Goal: Transaction & Acquisition: Purchase product/service

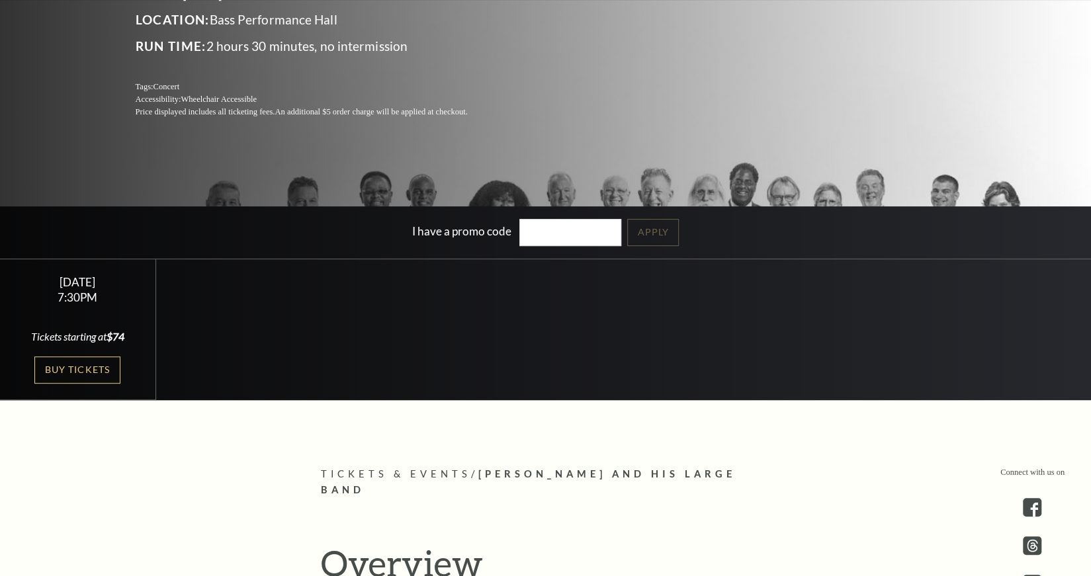
scroll to position [262, 0]
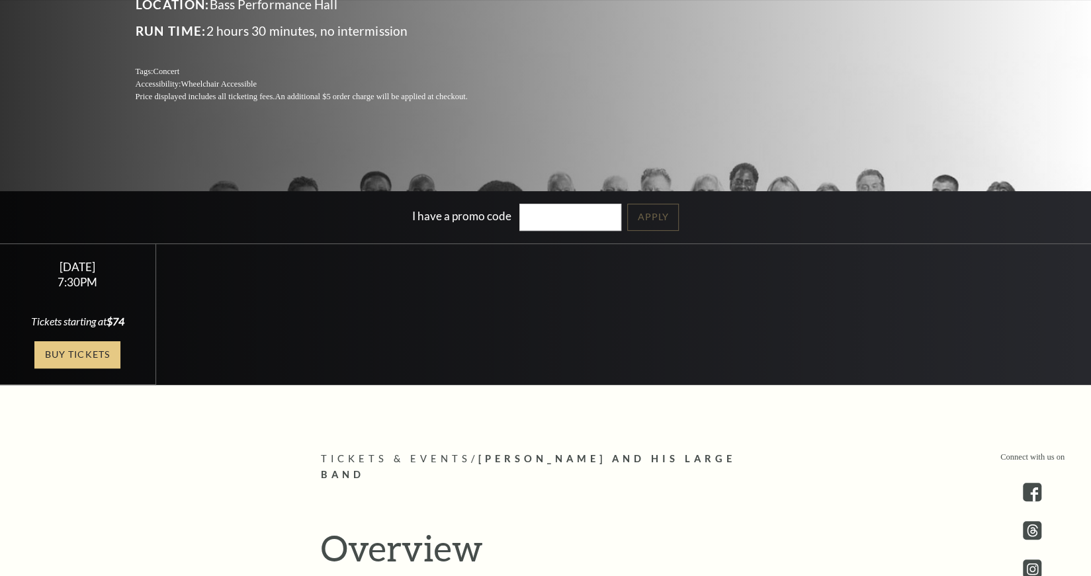
click at [101, 360] on link "Buy Tickets" at bounding box center [77, 354] width 86 height 27
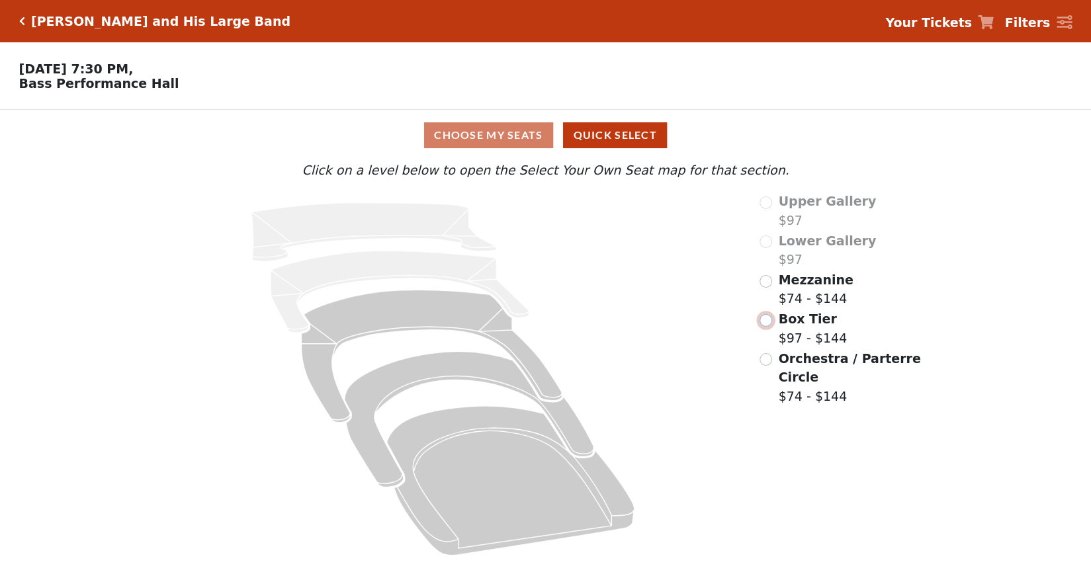
click at [770, 322] on input "radio" at bounding box center [766, 320] width 13 height 13
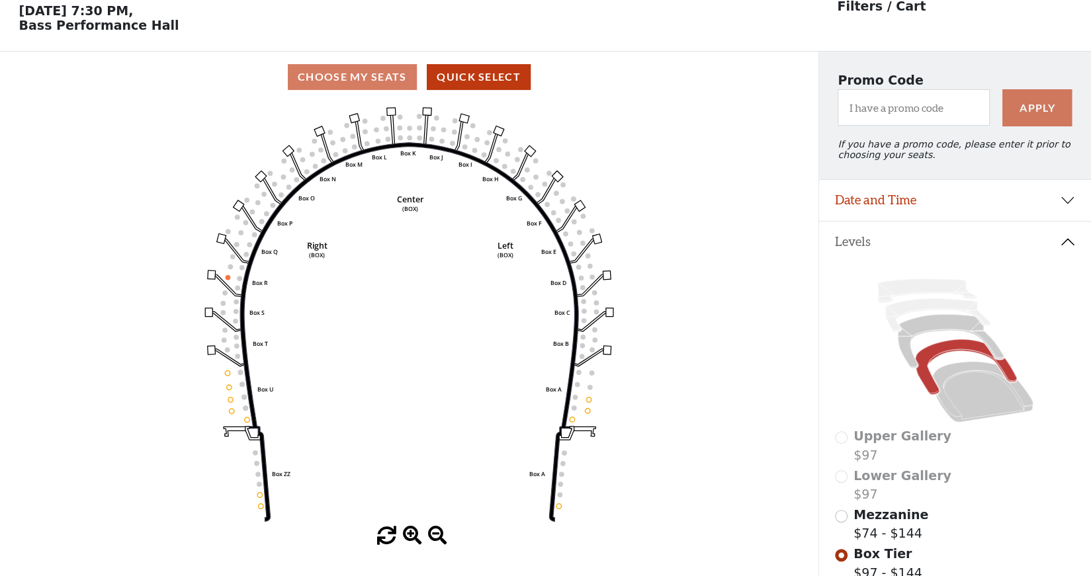
scroll to position [61, 0]
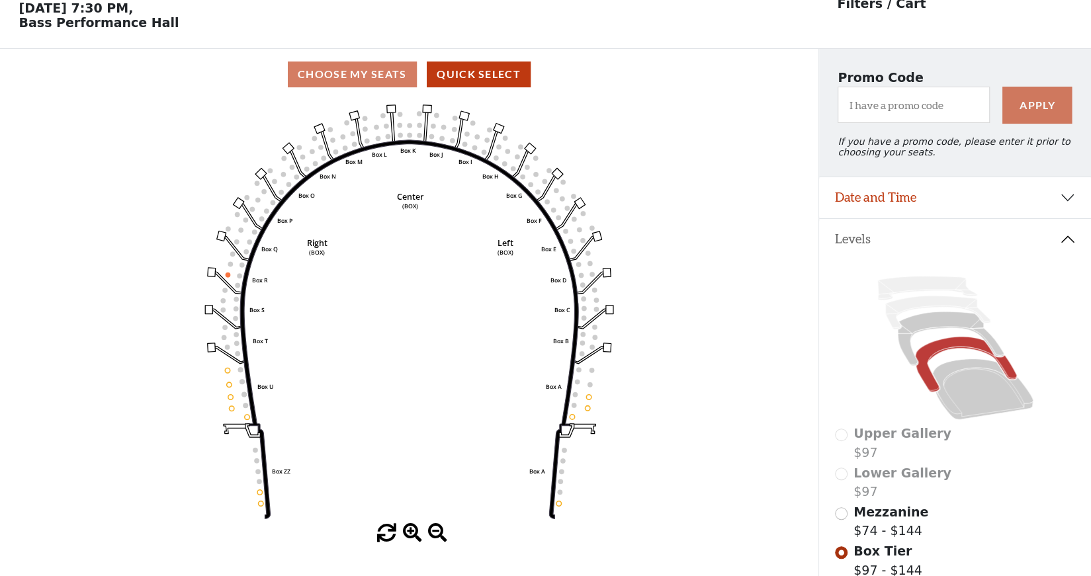
click at [428, 534] on span at bounding box center [437, 533] width 19 height 19
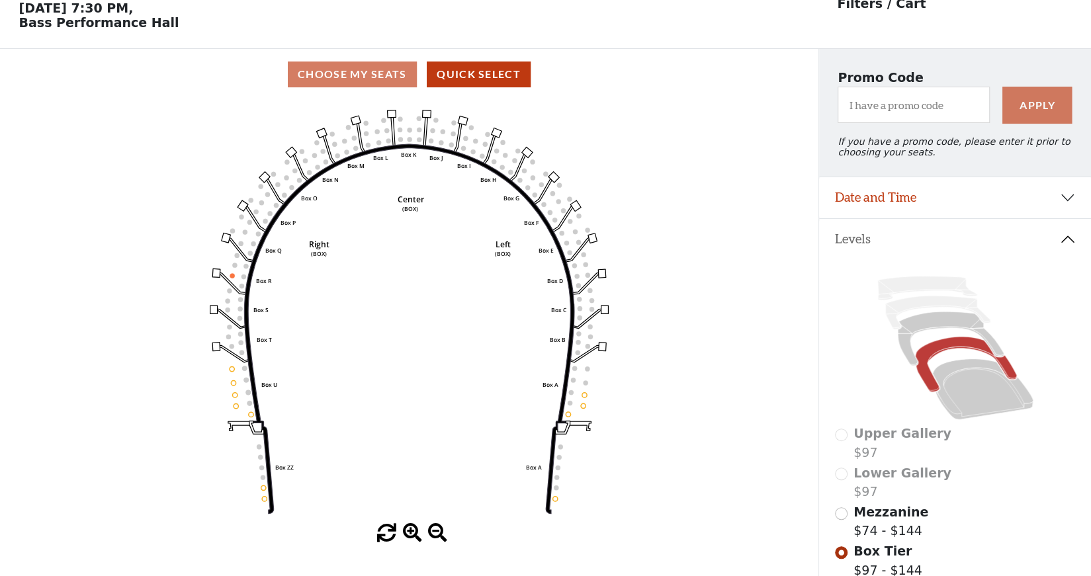
click at [428, 534] on span at bounding box center [437, 533] width 19 height 19
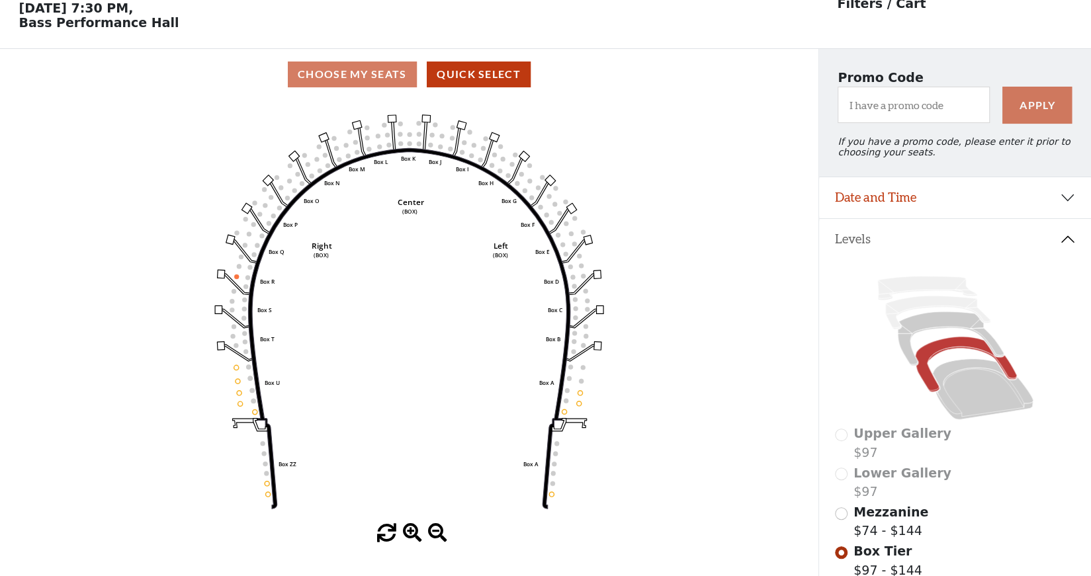
click at [428, 534] on span at bounding box center [437, 533] width 19 height 19
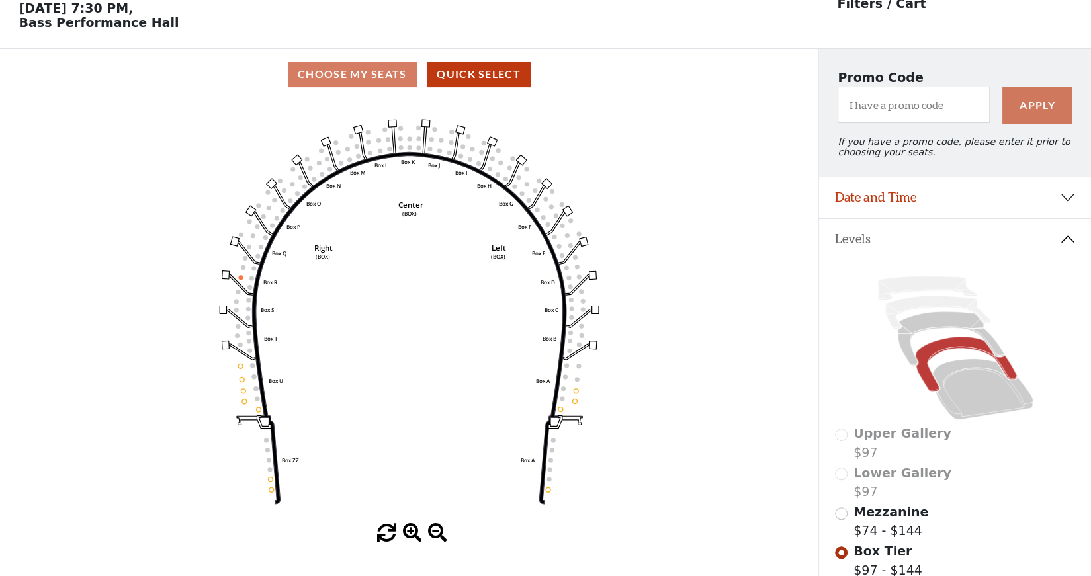
click at [428, 534] on span at bounding box center [437, 533] width 19 height 19
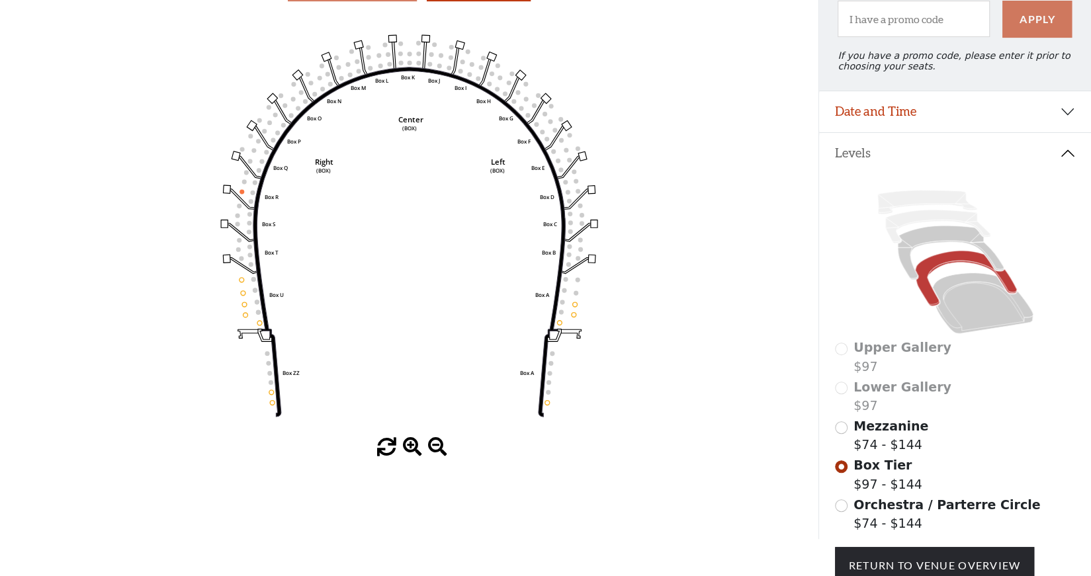
scroll to position [144, 0]
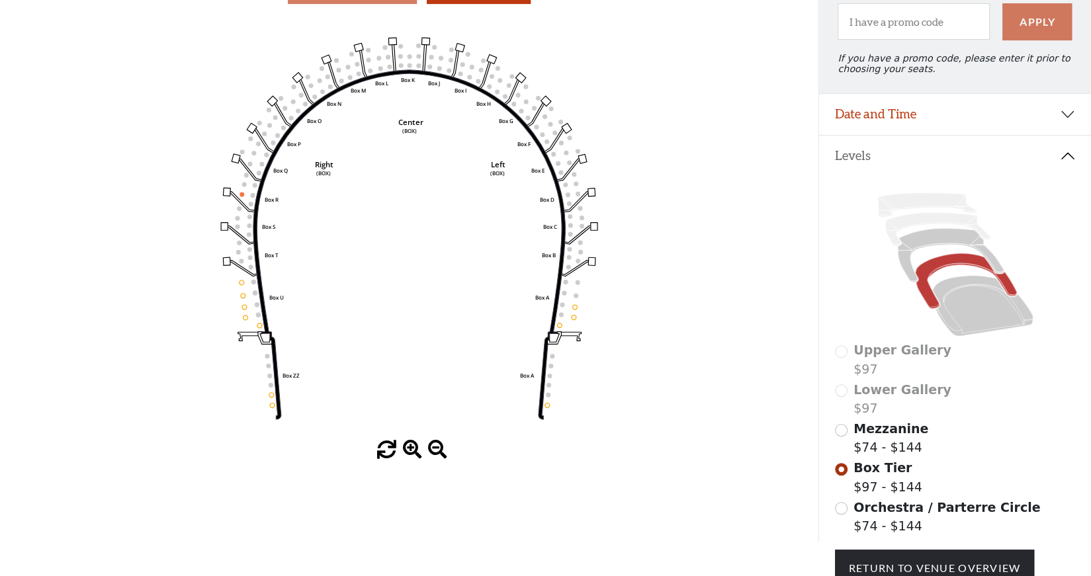
click at [592, 259] on rect at bounding box center [591, 261] width 7 height 8
click at [700, 369] on icon "Left (BOX) Right (BOX) Center (BOX) Box ZZ Box U Box T Box S Box R Box Q Box P …" at bounding box center [409, 229] width 736 height 424
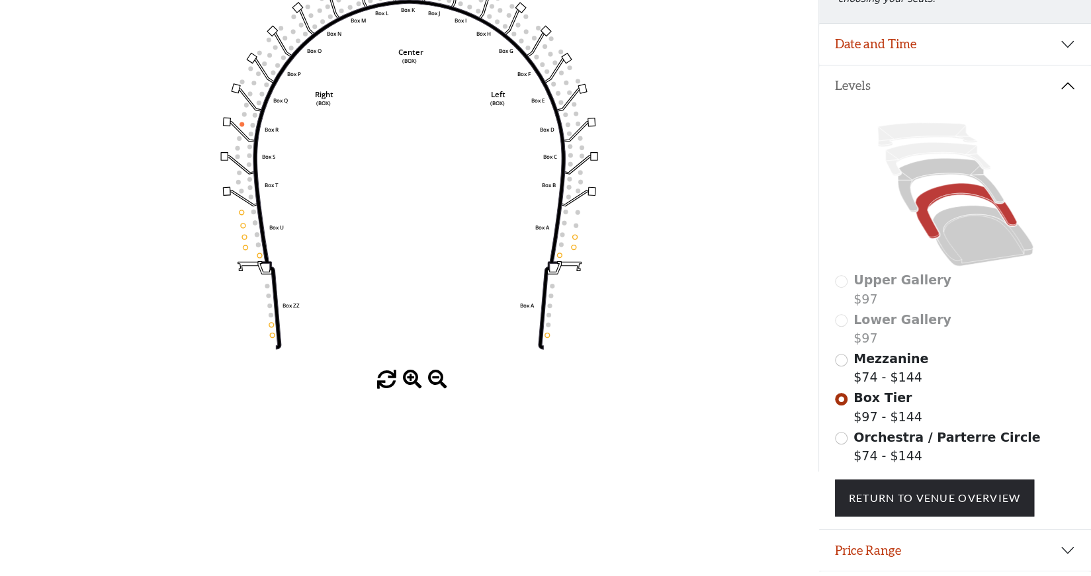
scroll to position [237, 0]
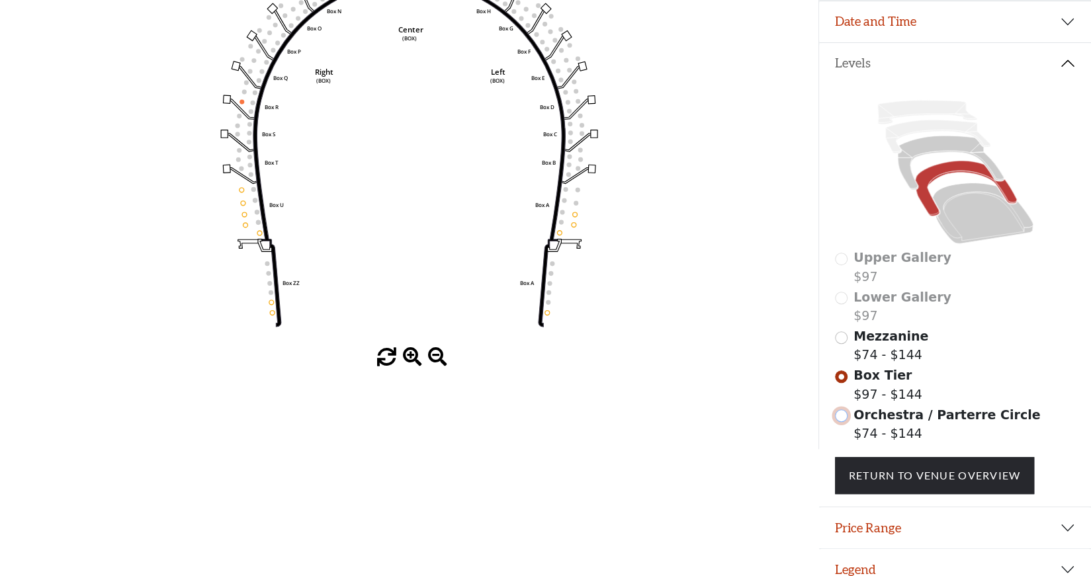
click at [842, 417] on input "radio" at bounding box center [841, 416] width 13 height 13
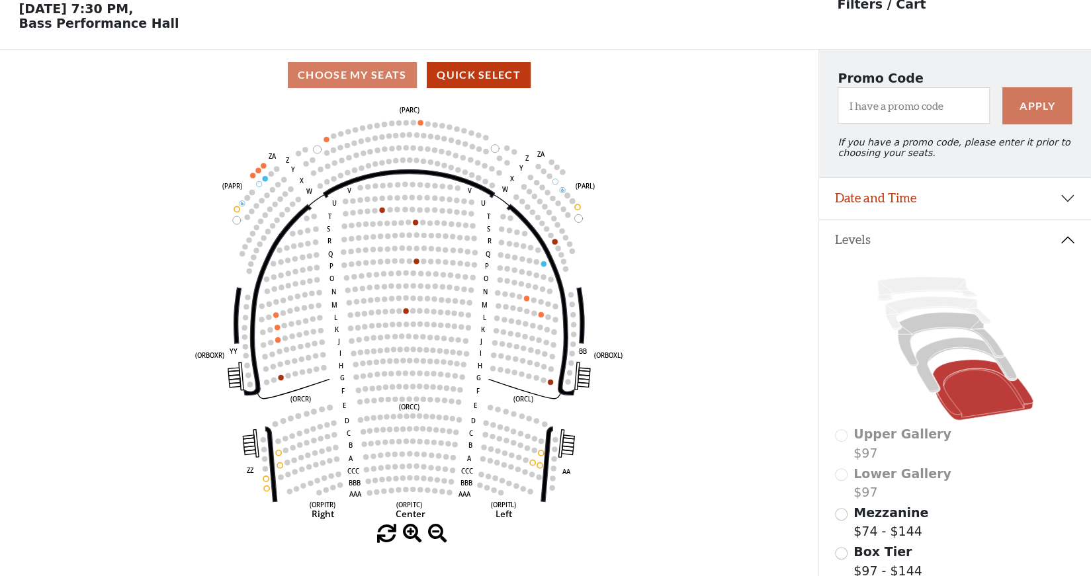
scroll to position [60, 0]
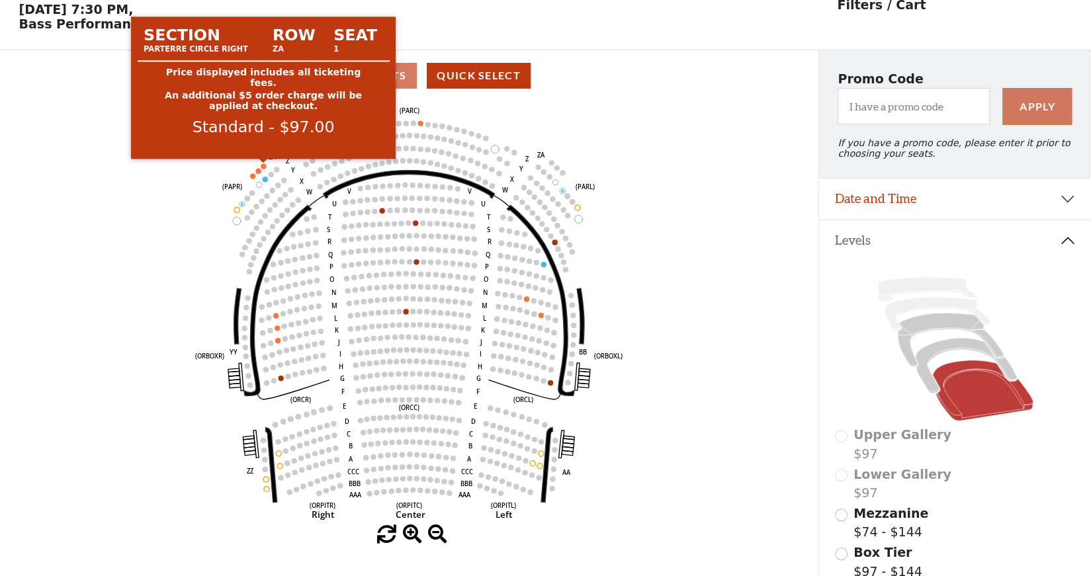
click at [263, 167] on circle at bounding box center [263, 165] width 5 height 5
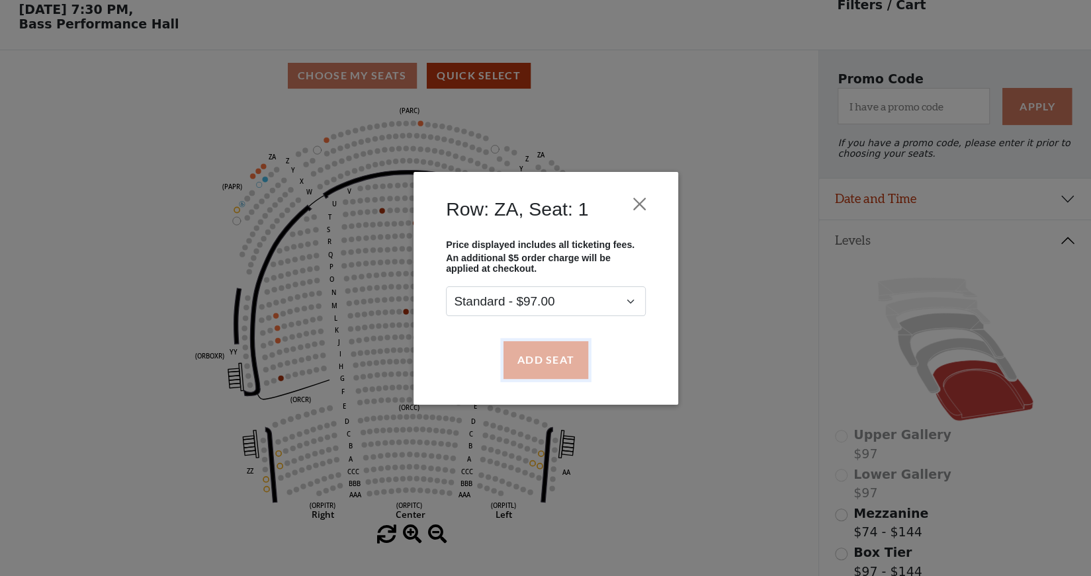
click at [541, 367] on button "Add Seat" at bounding box center [545, 359] width 85 height 37
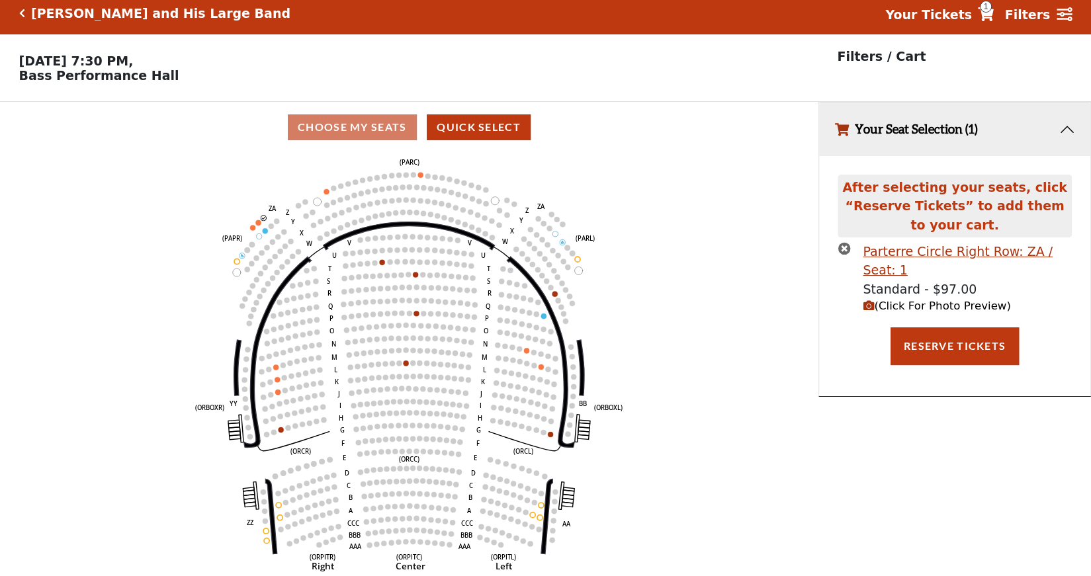
scroll to position [0, 0]
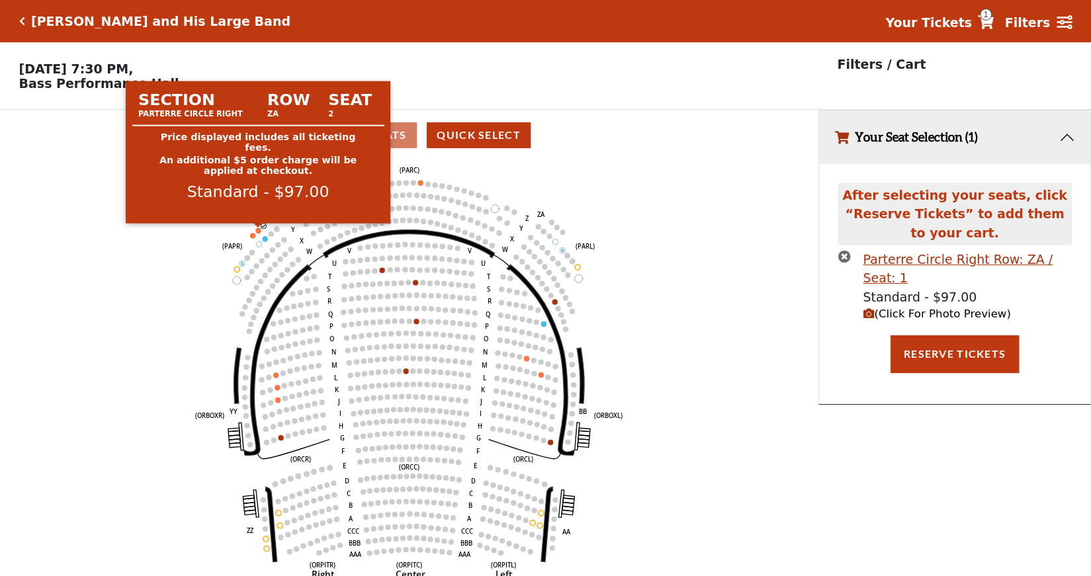
click at [259, 230] on circle at bounding box center [257, 230] width 5 height 5
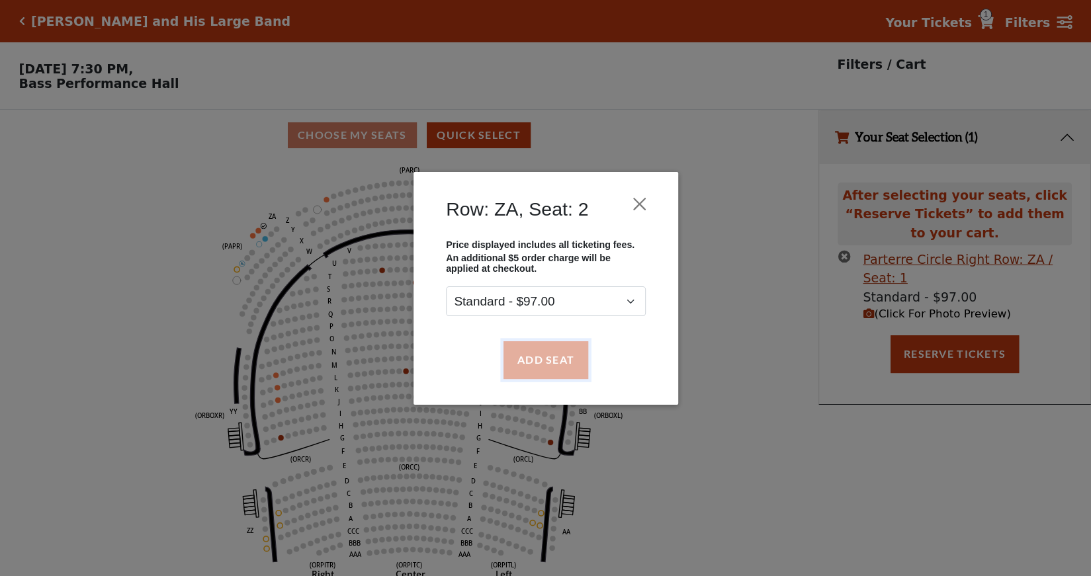
click at [547, 365] on button "Add Seat" at bounding box center [545, 359] width 85 height 37
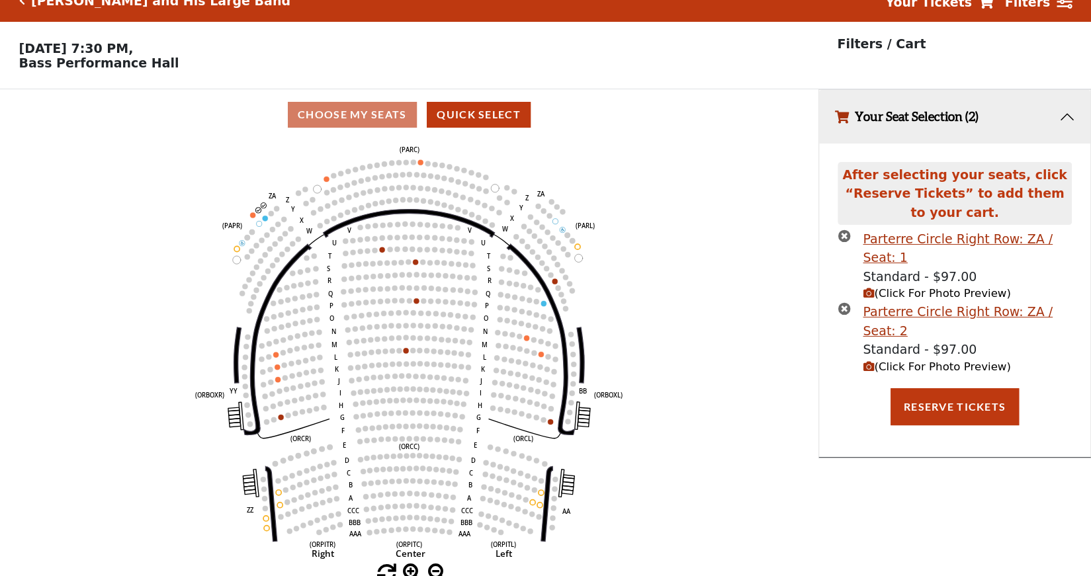
scroll to position [28, 0]
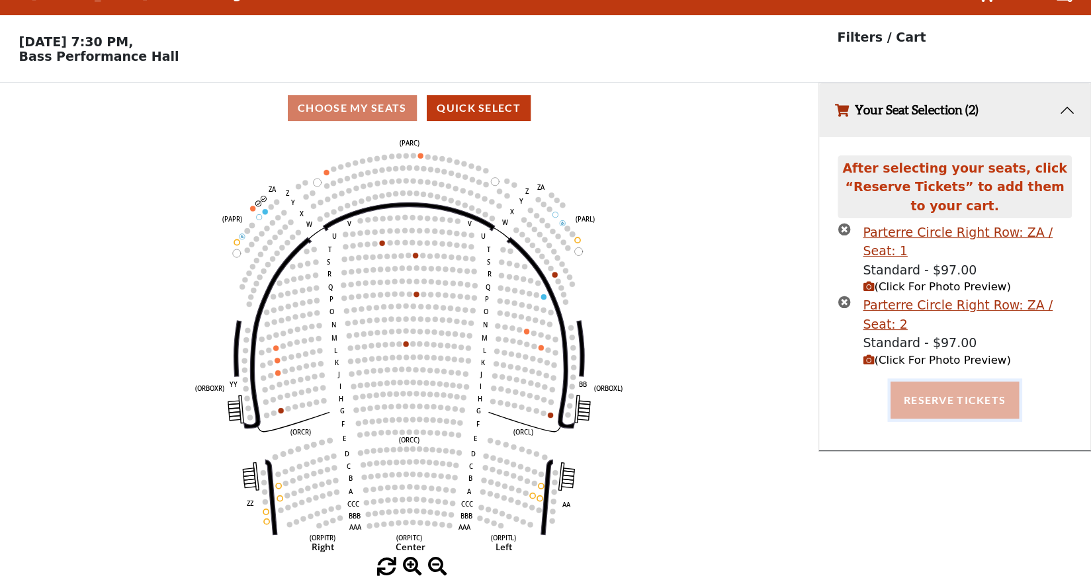
click at [916, 394] on button "Reserve Tickets" at bounding box center [955, 400] width 128 height 37
click at [844, 298] on icon "button" at bounding box center [844, 302] width 13 height 13
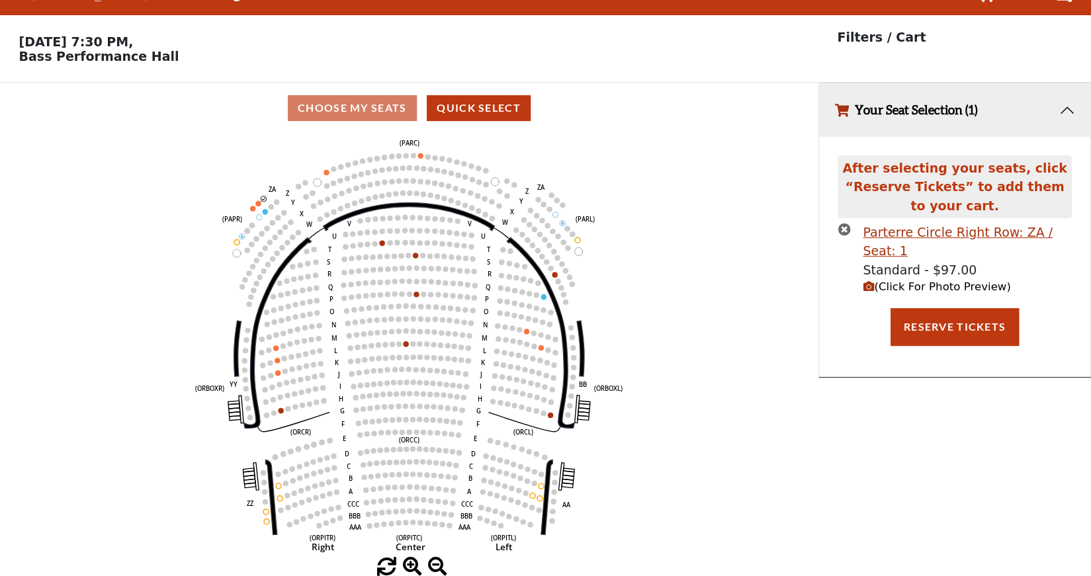
click at [846, 234] on icon "button" at bounding box center [844, 229] width 13 height 13
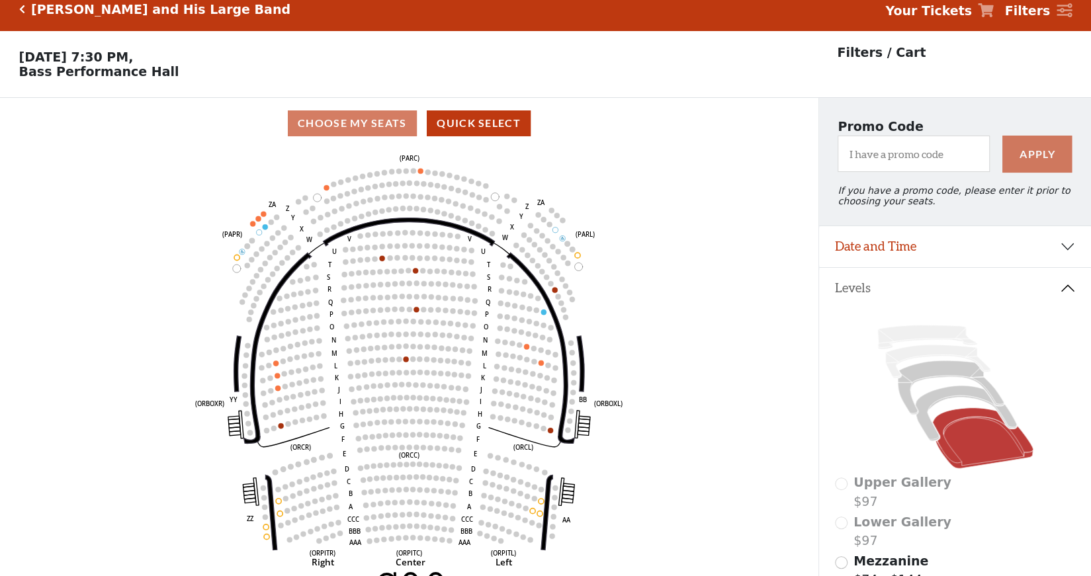
scroll to position [0, 0]
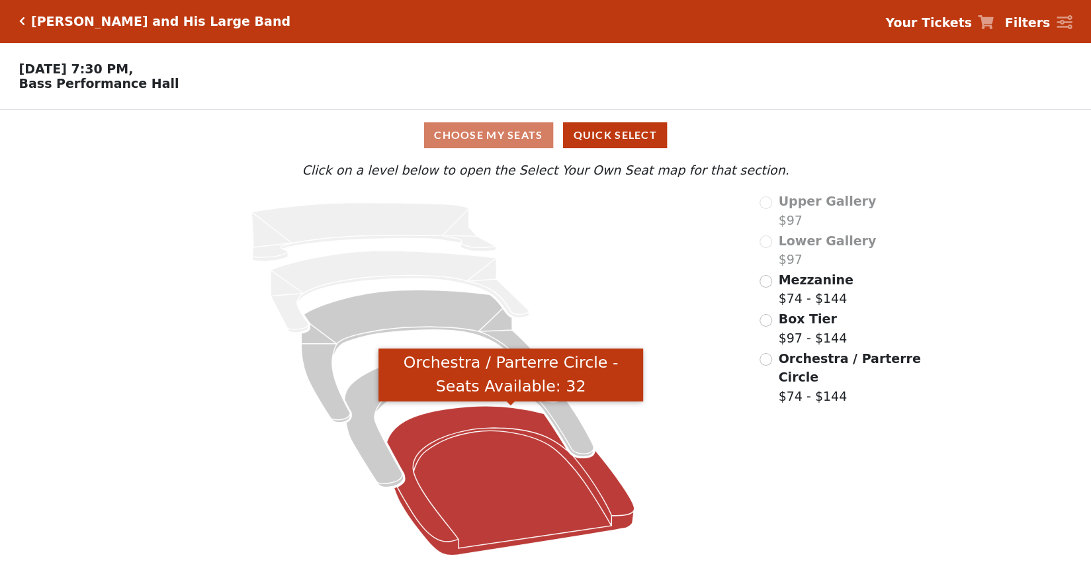
click at [602, 478] on icon "Orchestra / Parterre Circle - Seats Available: 32" at bounding box center [510, 481] width 247 height 150
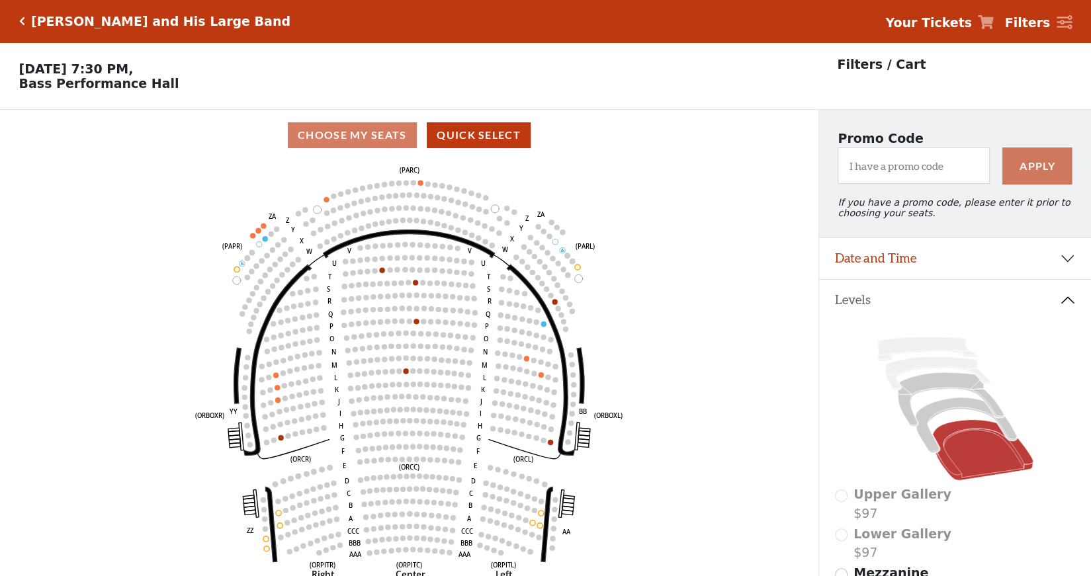
scroll to position [61, 0]
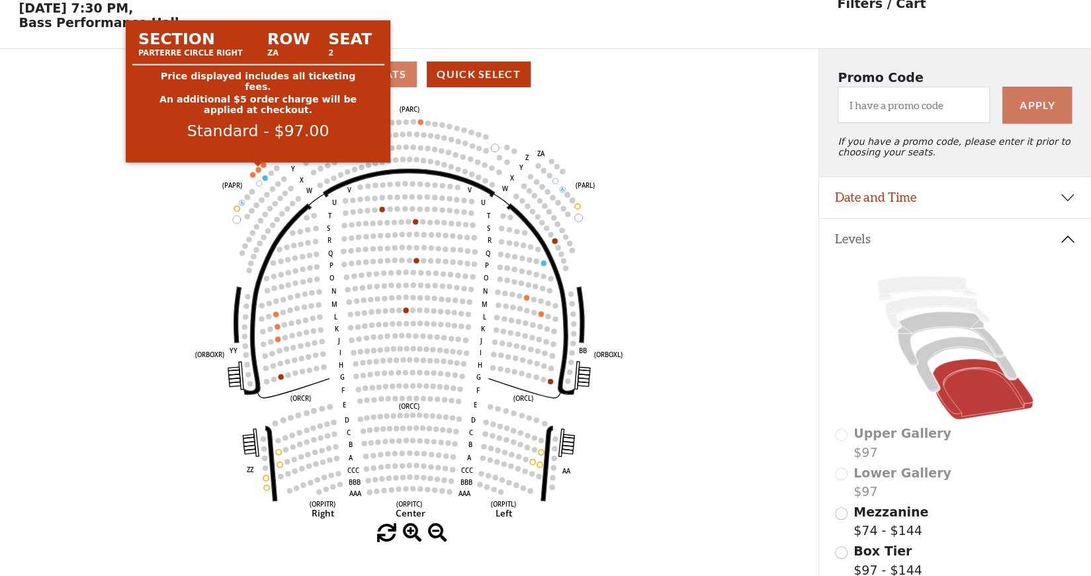
click at [258, 171] on circle at bounding box center [257, 169] width 5 height 5
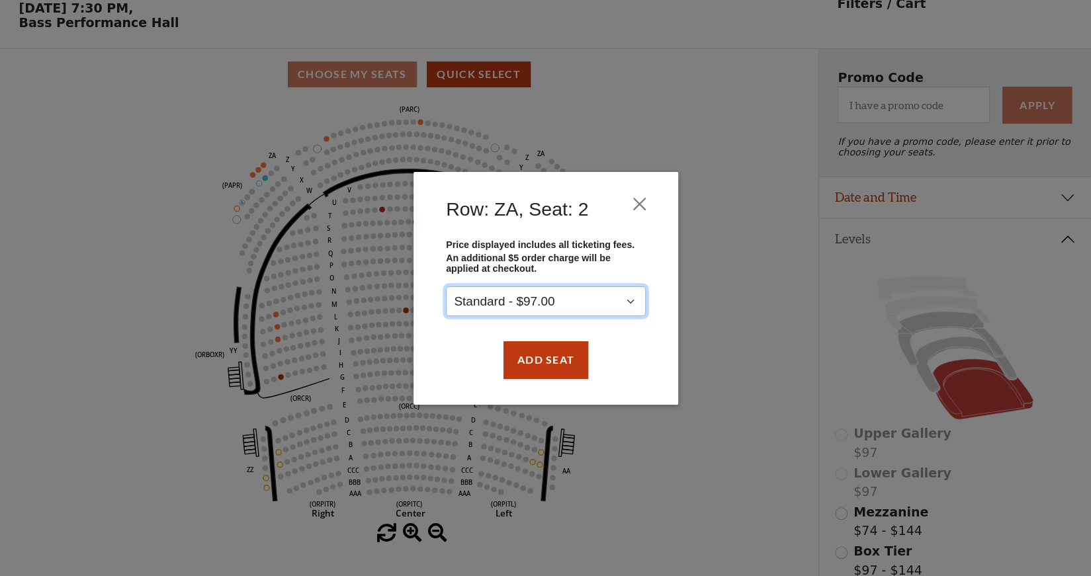
click at [581, 302] on select "Standard - $97.00" at bounding box center [546, 302] width 200 height 30
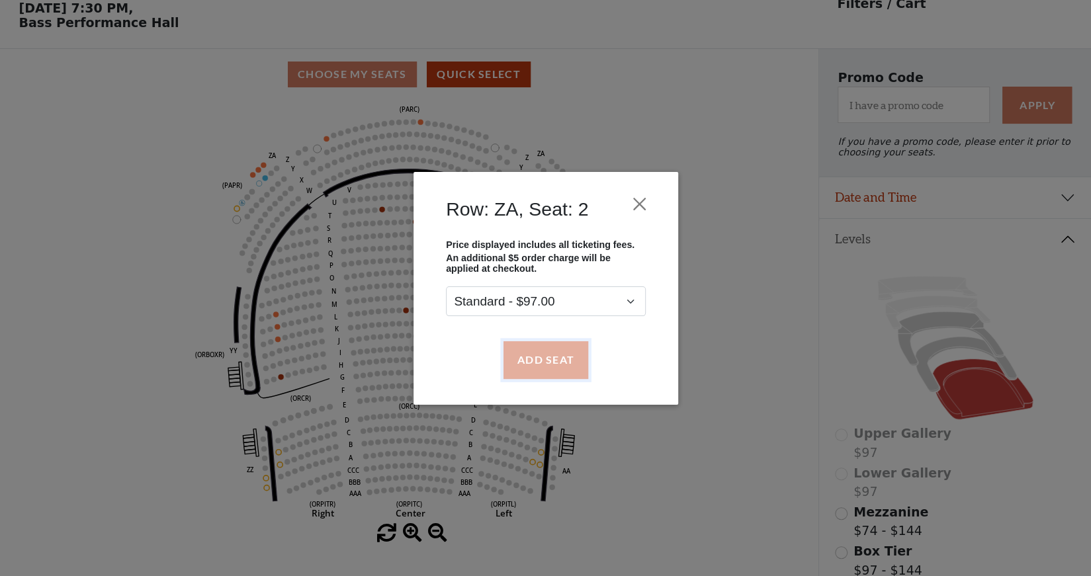
click at [531, 352] on button "Add Seat" at bounding box center [545, 359] width 85 height 37
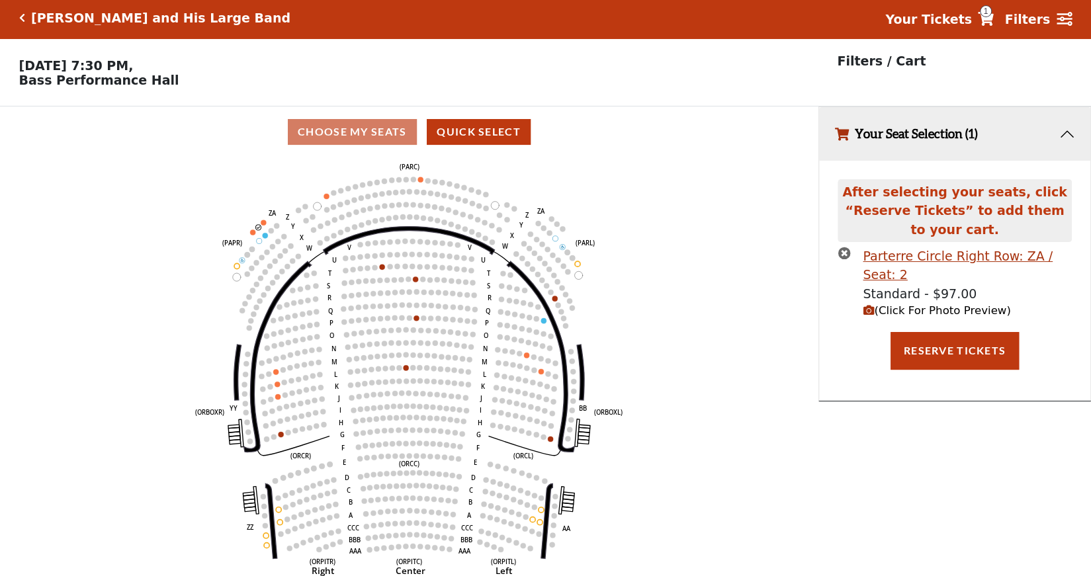
scroll to position [0, 0]
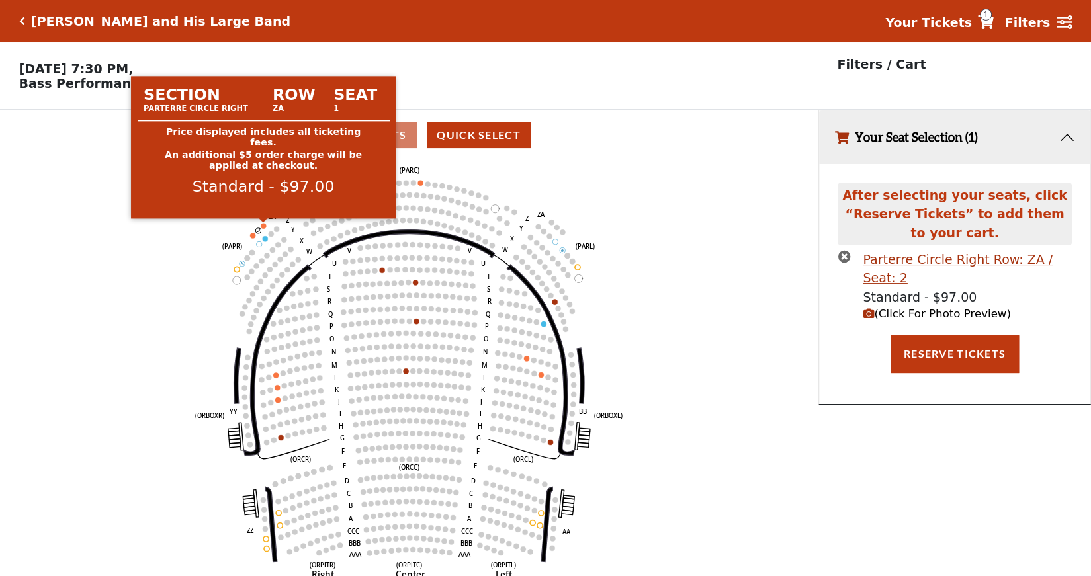
click at [265, 226] on circle at bounding box center [263, 225] width 5 height 5
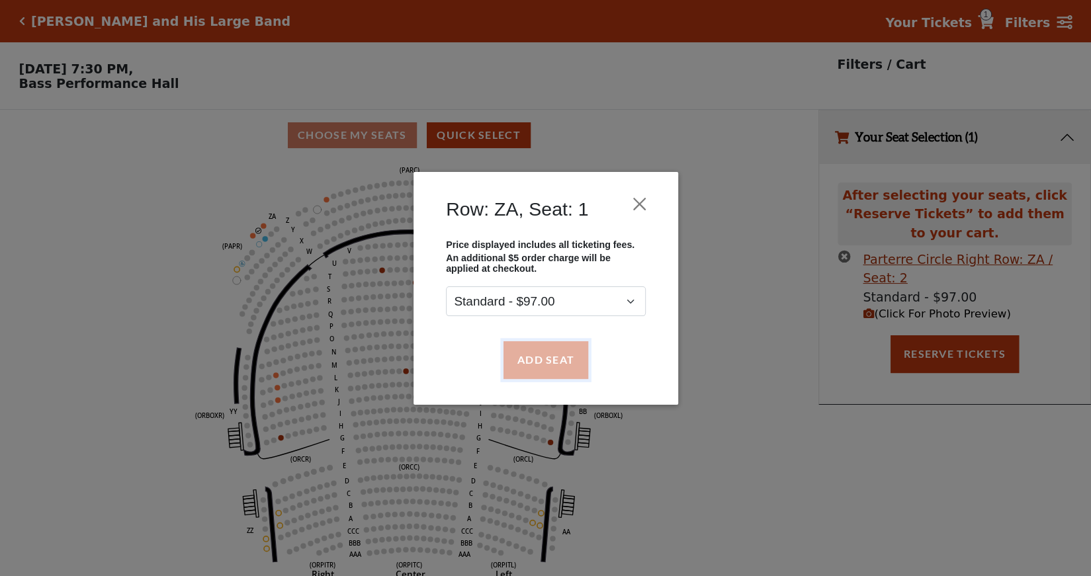
click at [538, 355] on button "Add Seat" at bounding box center [545, 359] width 85 height 37
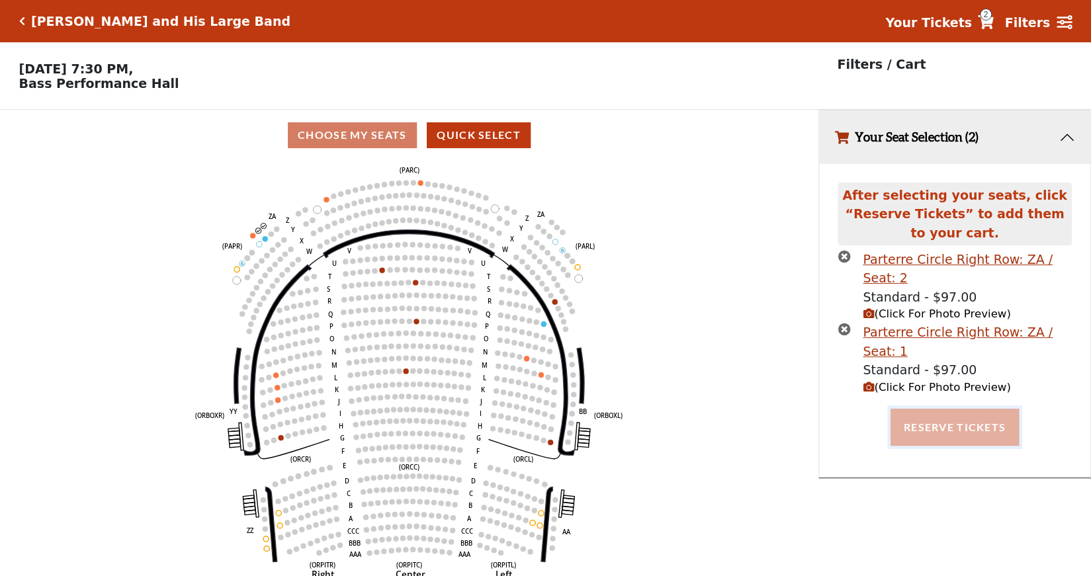
click at [950, 425] on button "Reserve Tickets" at bounding box center [955, 427] width 128 height 37
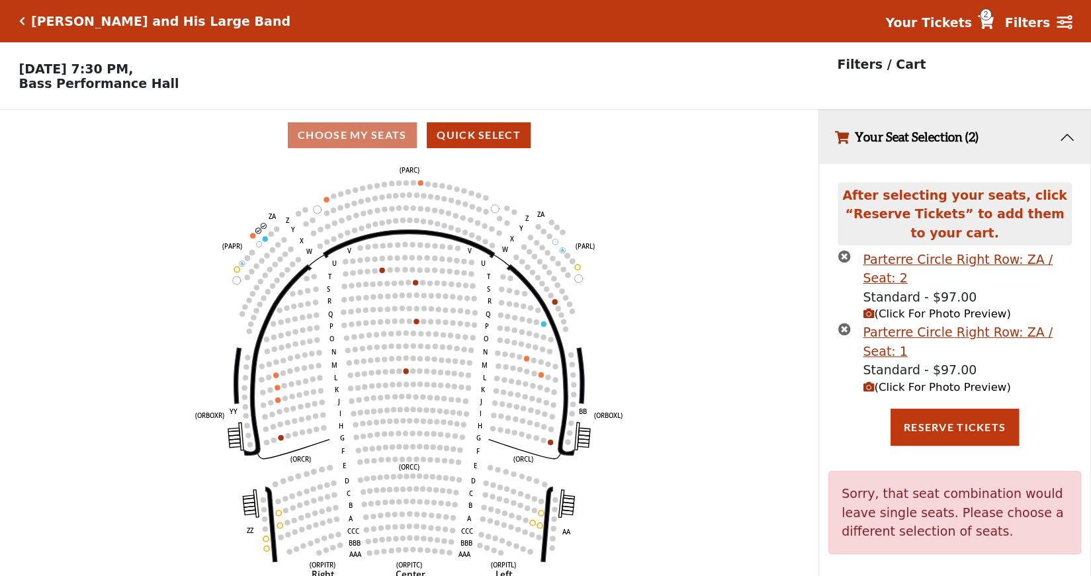
click at [844, 331] on icon "button" at bounding box center [844, 329] width 13 height 13
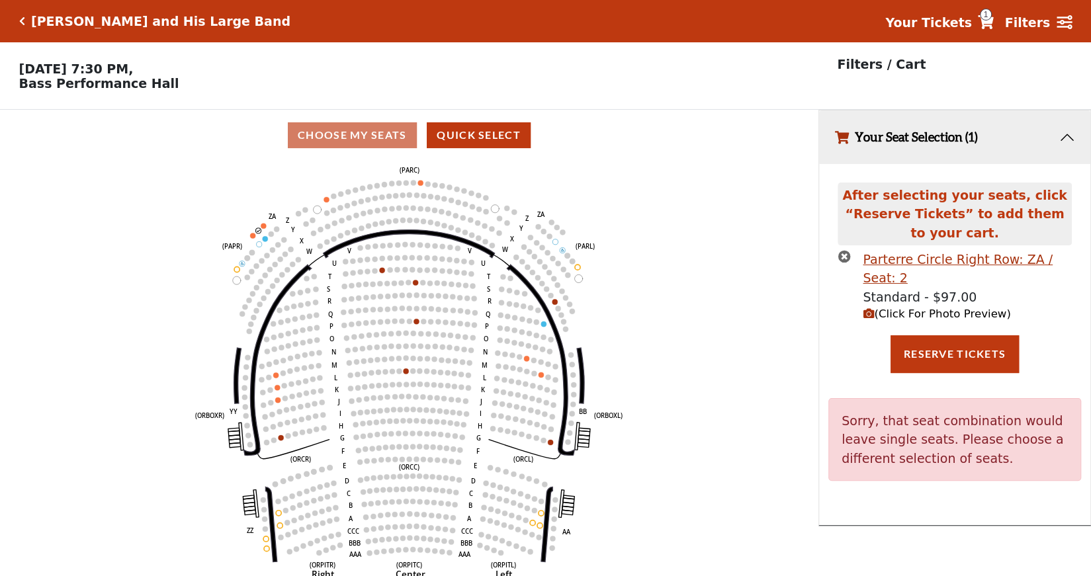
click at [844, 258] on icon "button" at bounding box center [844, 256] width 13 height 13
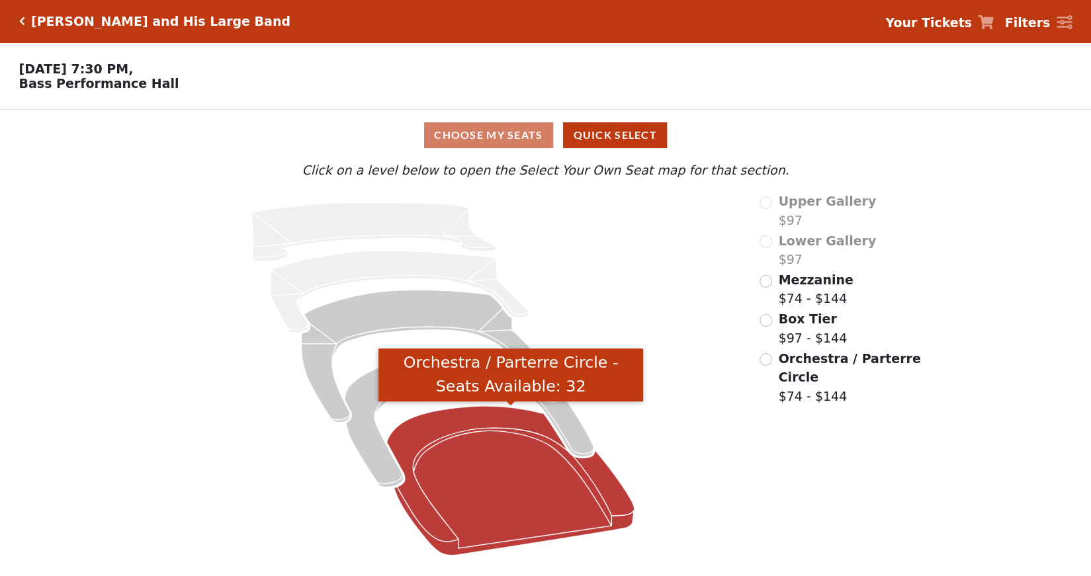
click at [483, 458] on icon "Orchestra / Parterre Circle - Seats Available: 32" at bounding box center [510, 481] width 247 height 150
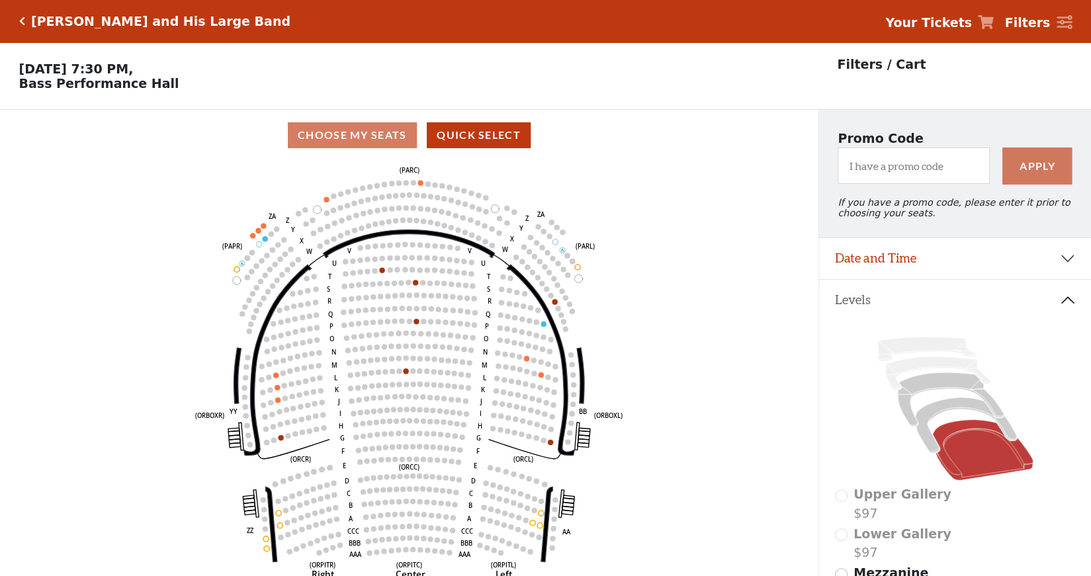
scroll to position [61, 0]
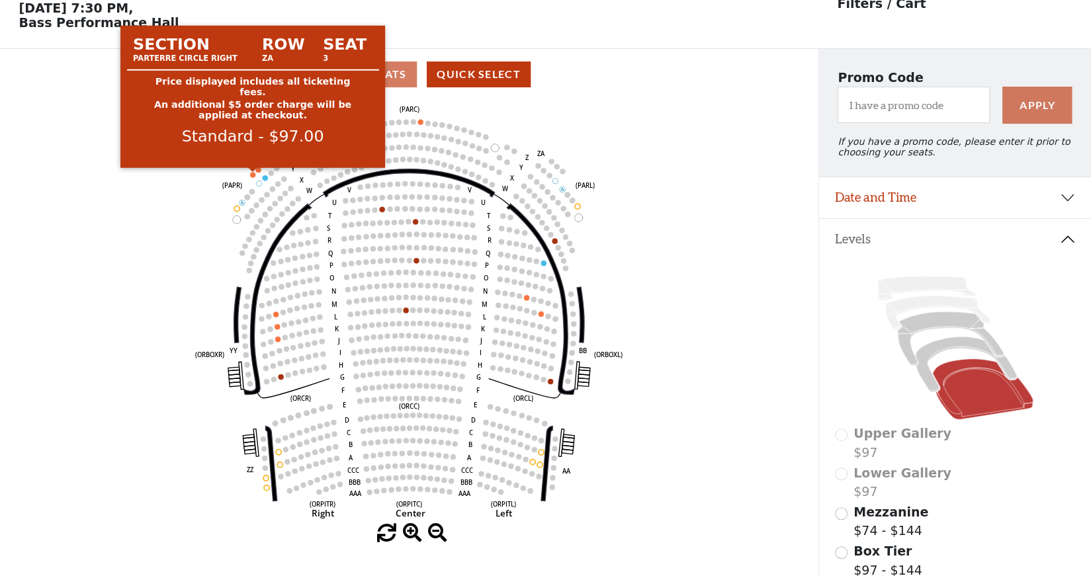
click at [252, 175] on circle at bounding box center [252, 174] width 5 height 5
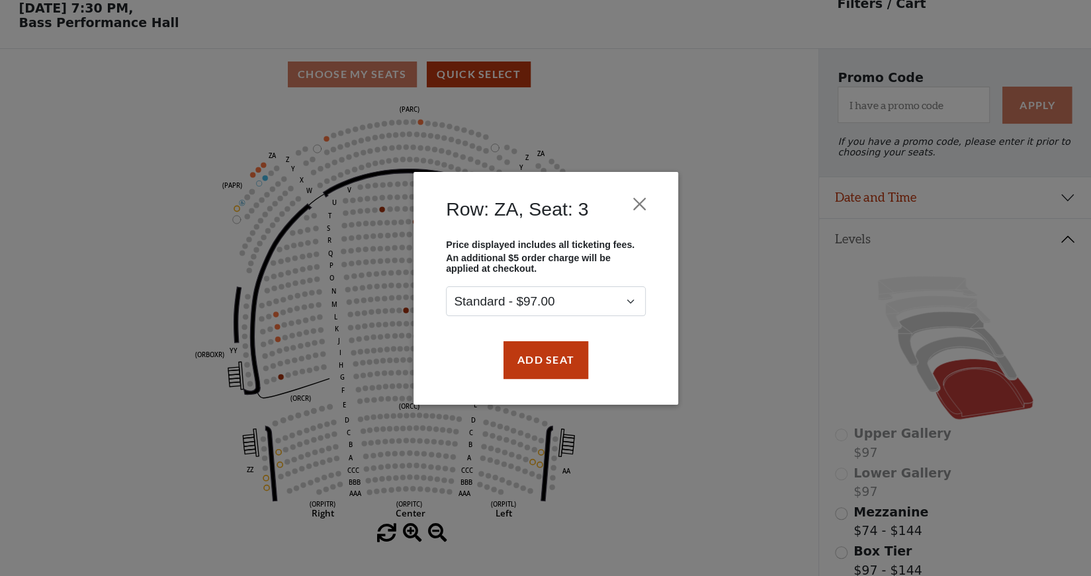
click at [259, 172] on div "Row: ZA, Seat: 3 Price displayed includes all ticketing fees. An additional $5 …" at bounding box center [545, 288] width 1091 height 576
click at [546, 351] on button "Add Seat" at bounding box center [545, 359] width 85 height 37
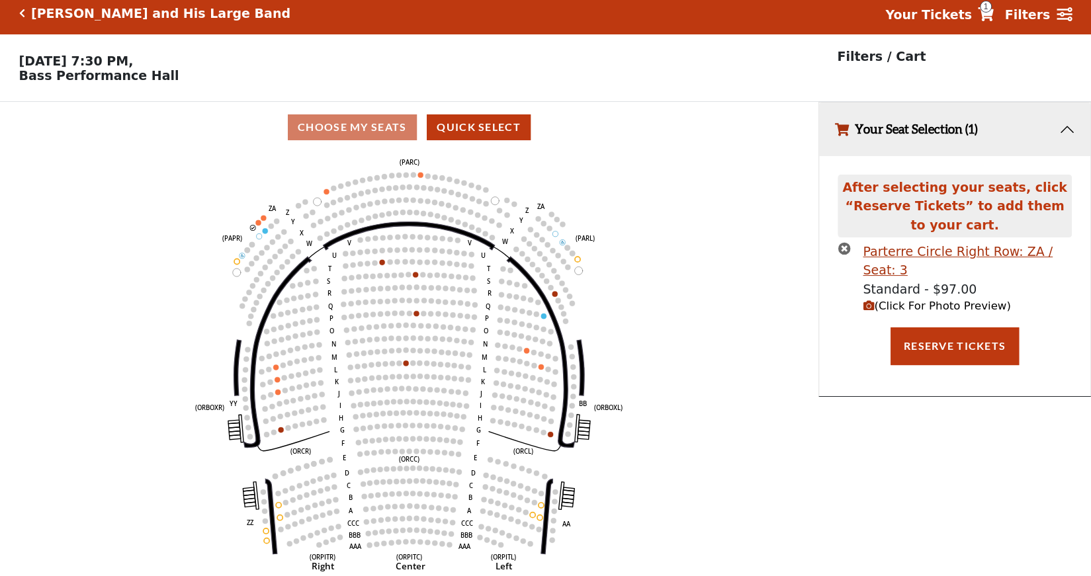
scroll to position [0, 0]
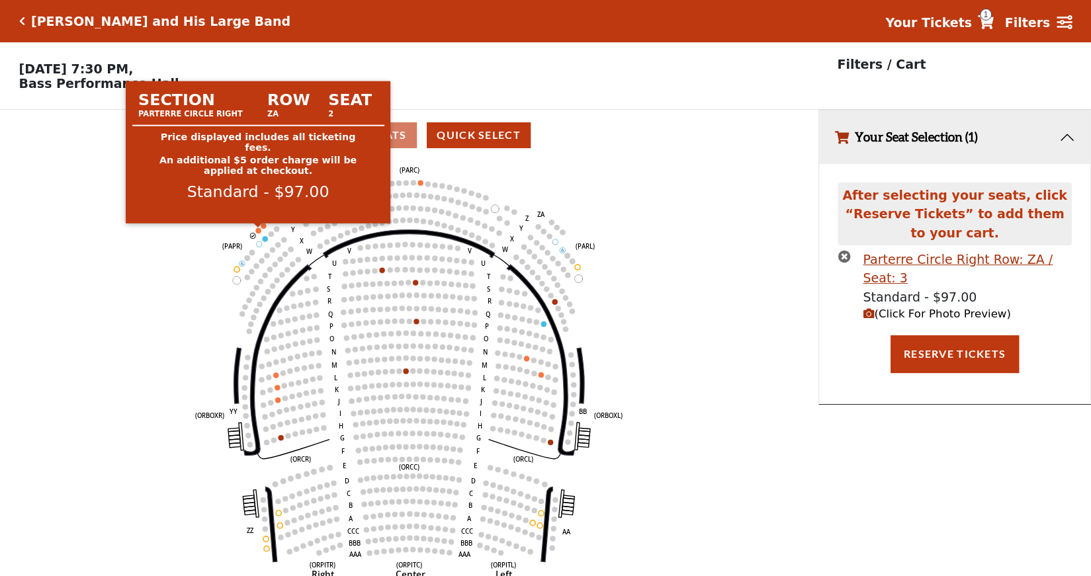
click at [258, 230] on circle at bounding box center [257, 230] width 5 height 5
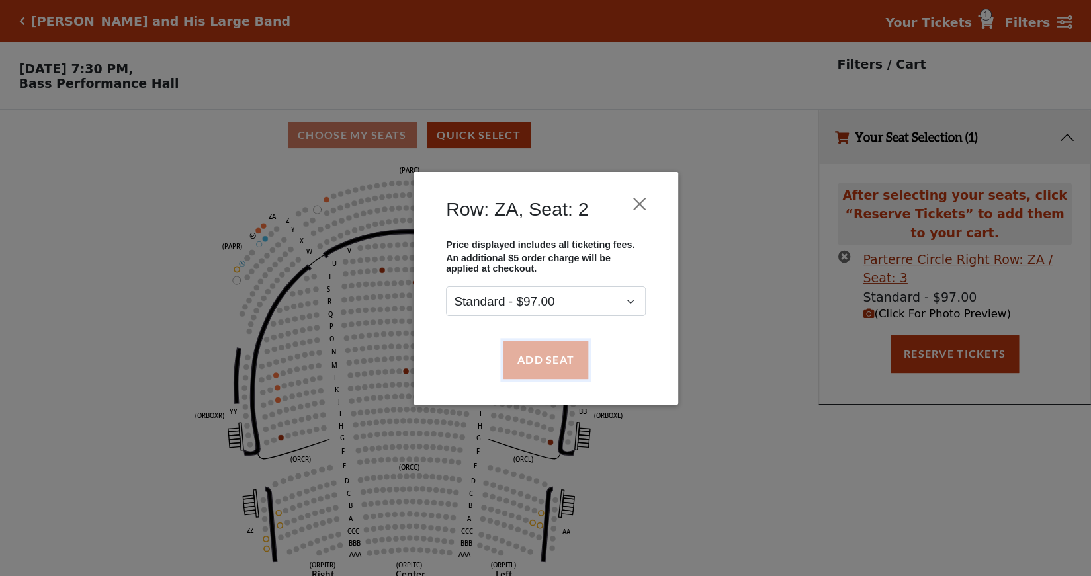
click at [566, 361] on button "Add Seat" at bounding box center [545, 359] width 85 height 37
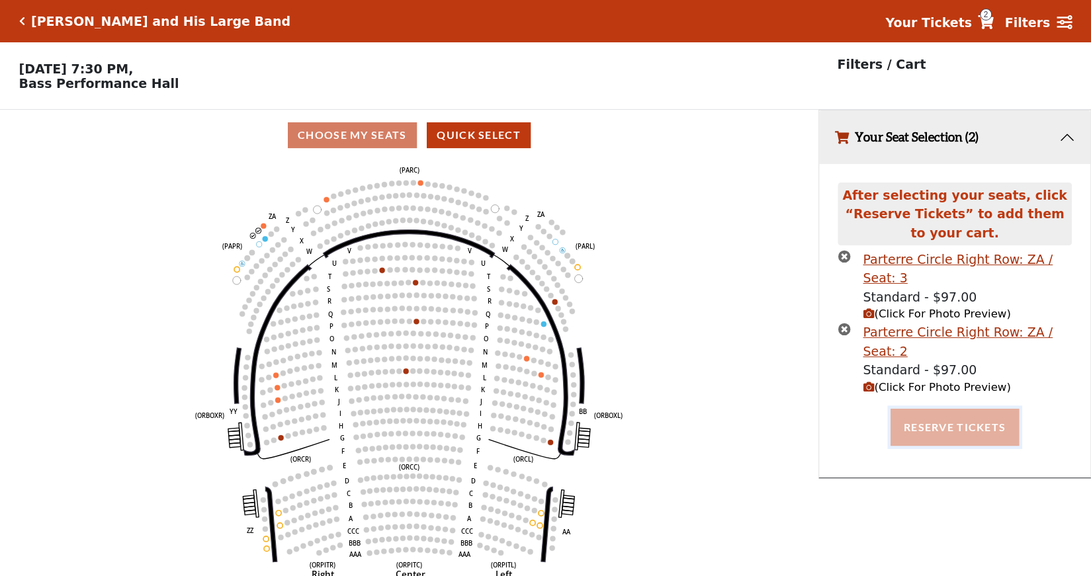
click at [953, 419] on button "Reserve Tickets" at bounding box center [955, 427] width 128 height 37
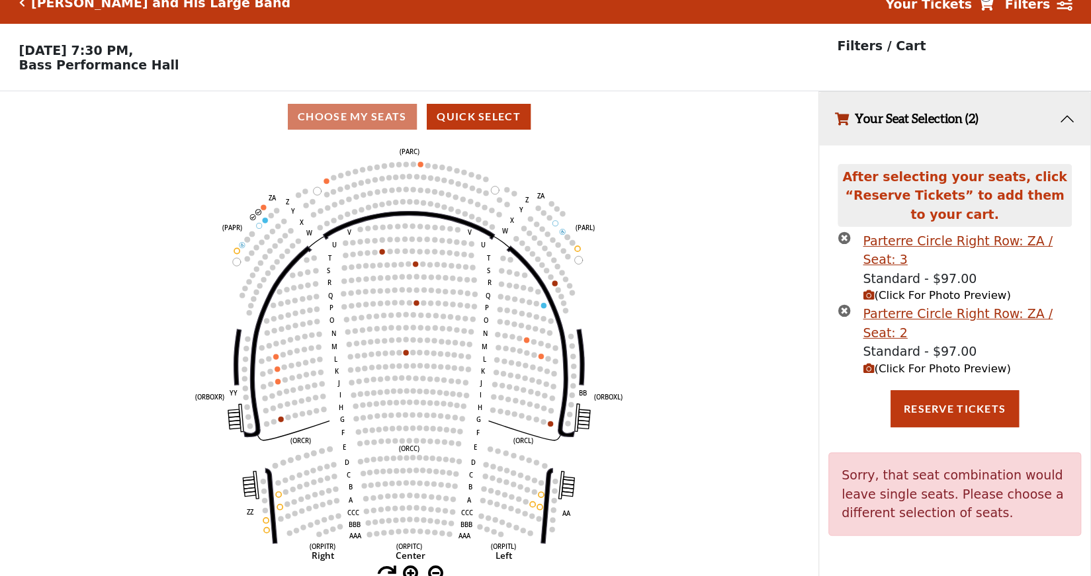
scroll to position [28, 0]
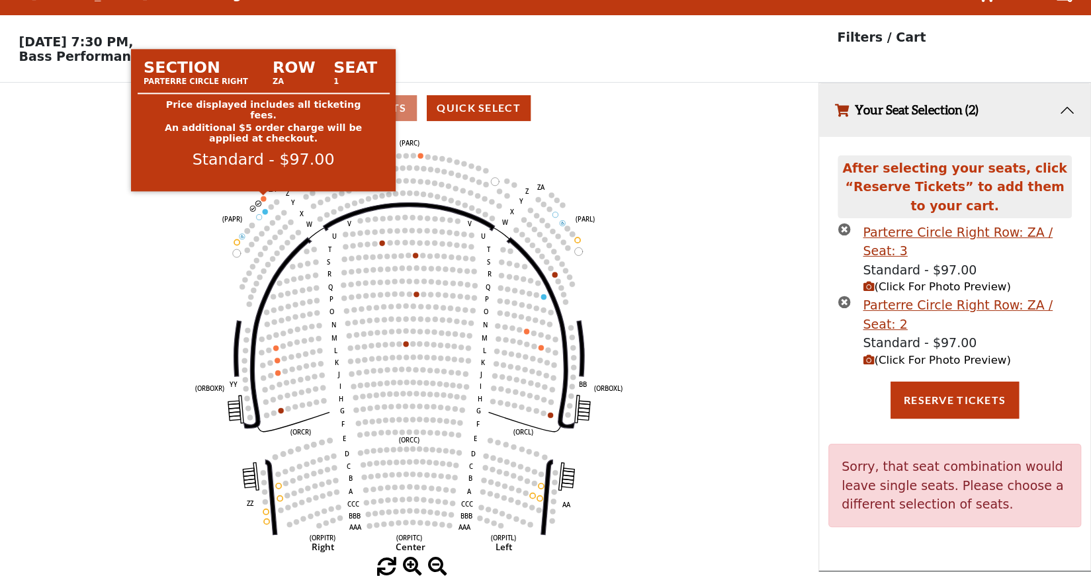
click at [265, 199] on circle at bounding box center [263, 198] width 5 height 5
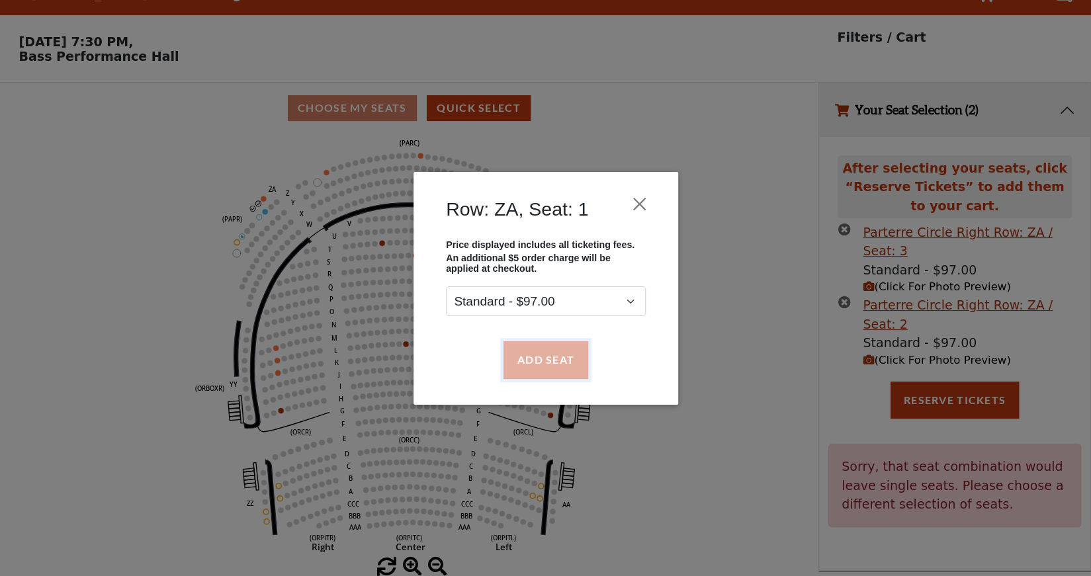
click at [533, 358] on button "Add Seat" at bounding box center [545, 359] width 85 height 37
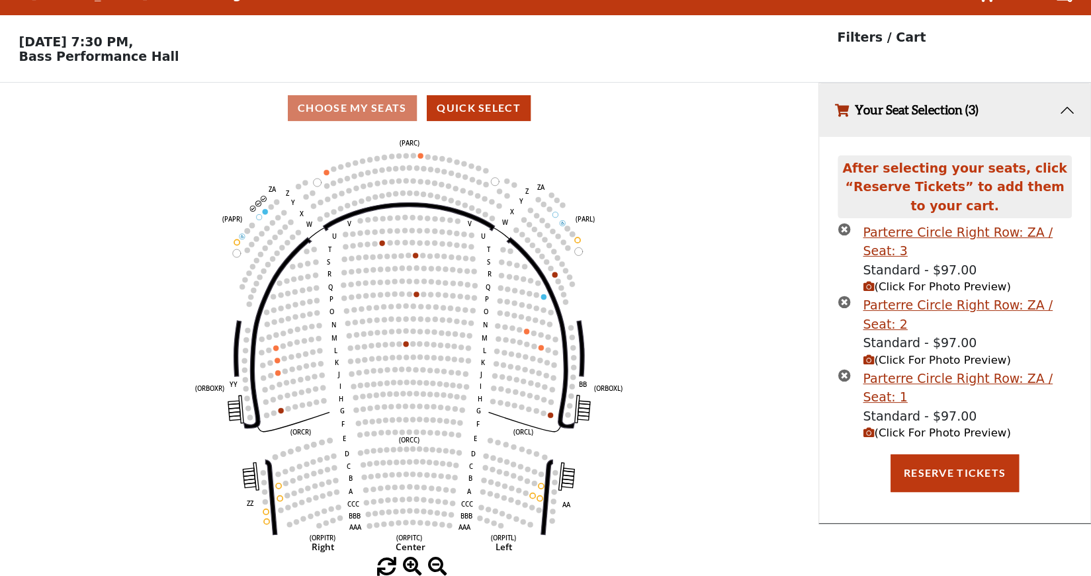
scroll to position [0, 0]
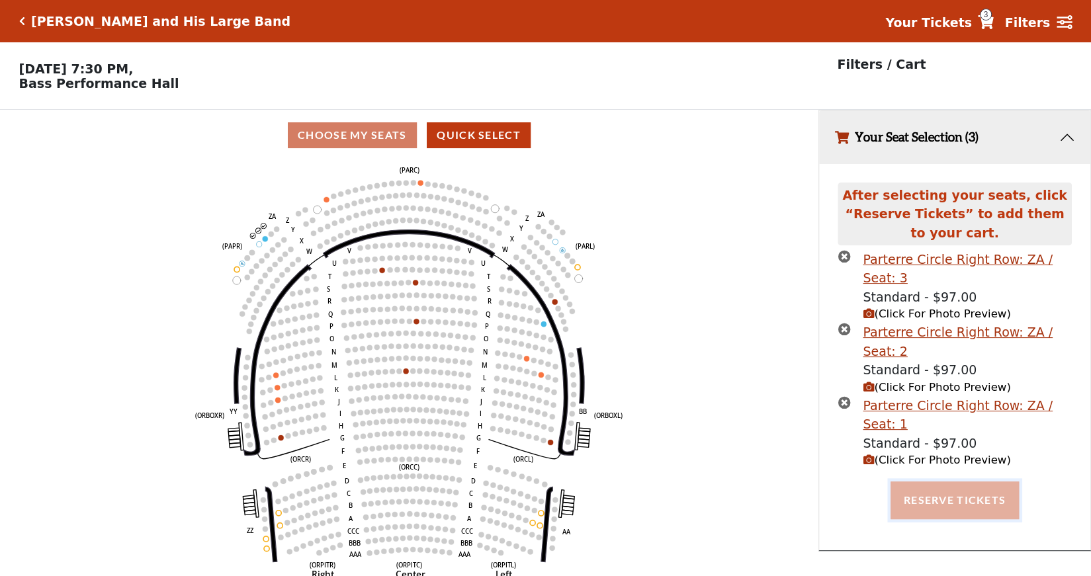
click at [967, 492] on button "Reserve Tickets" at bounding box center [955, 500] width 128 height 37
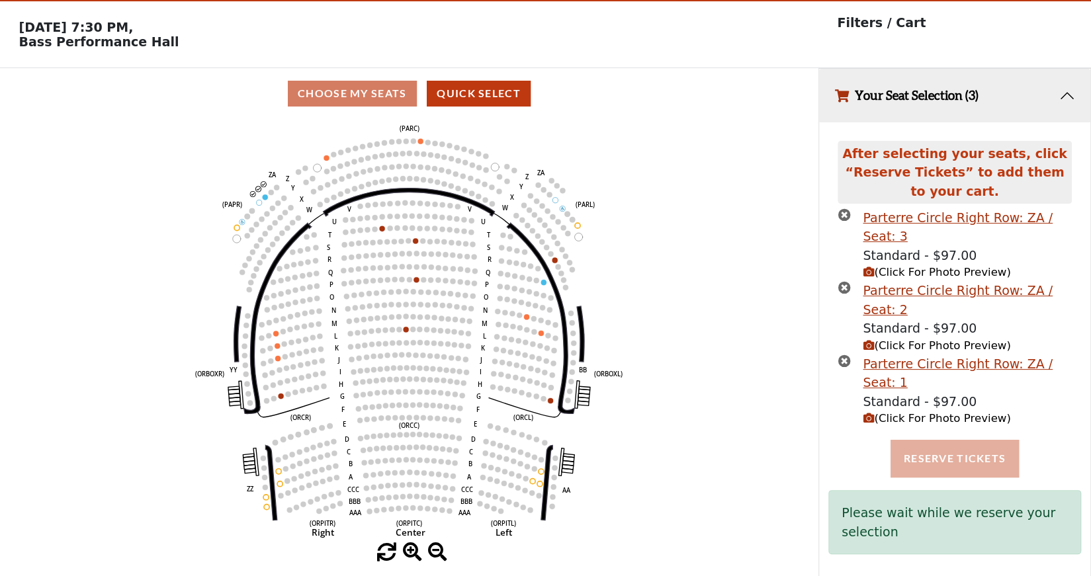
scroll to position [52, 0]
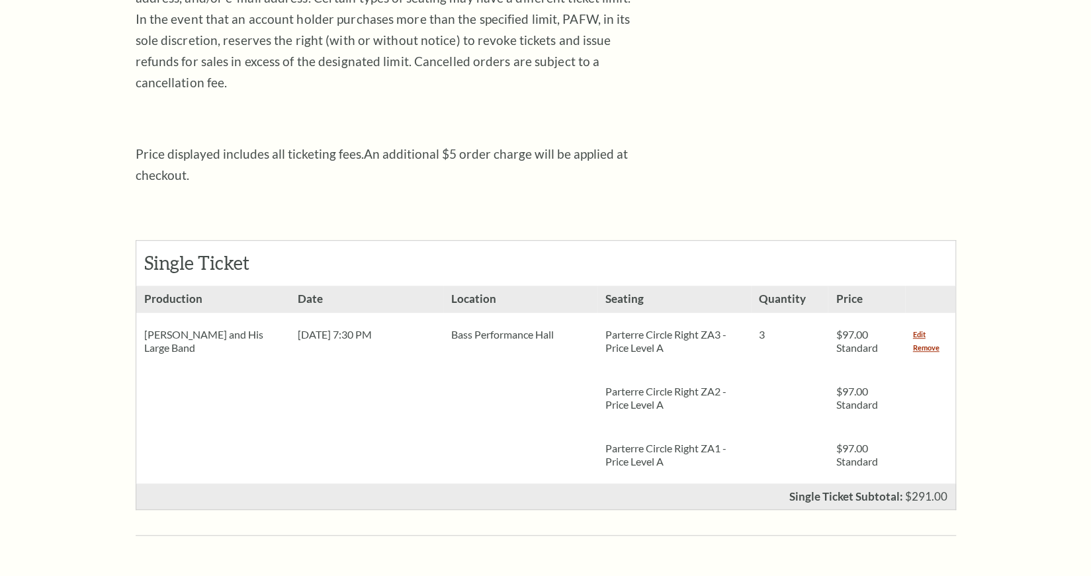
scroll to position [394, 0]
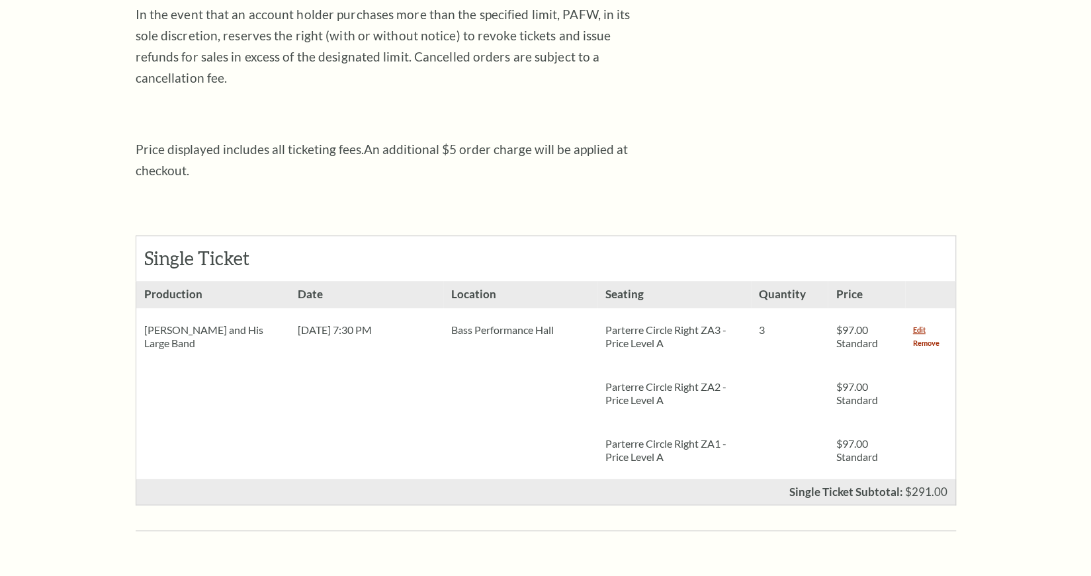
click at [925, 337] on link "Remove" at bounding box center [926, 343] width 26 height 13
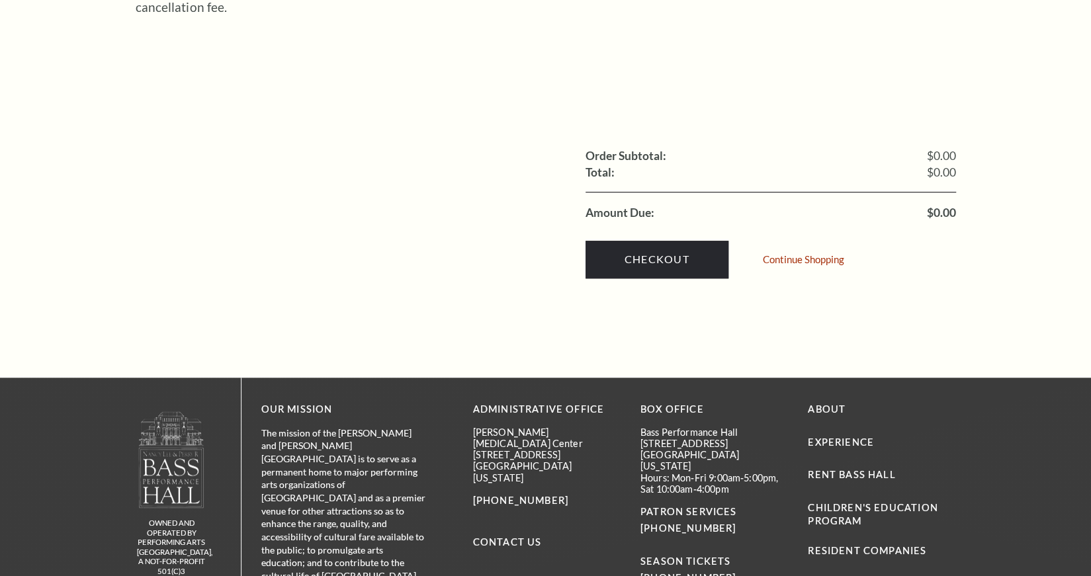
scroll to position [465, 0]
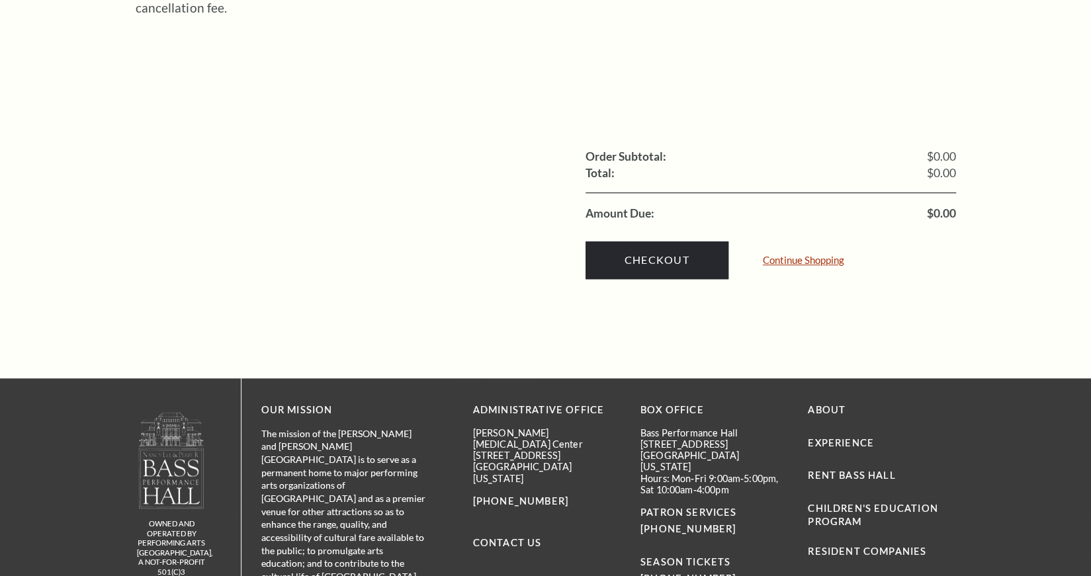
click at [782, 255] on link "Continue Shopping" at bounding box center [803, 260] width 81 height 10
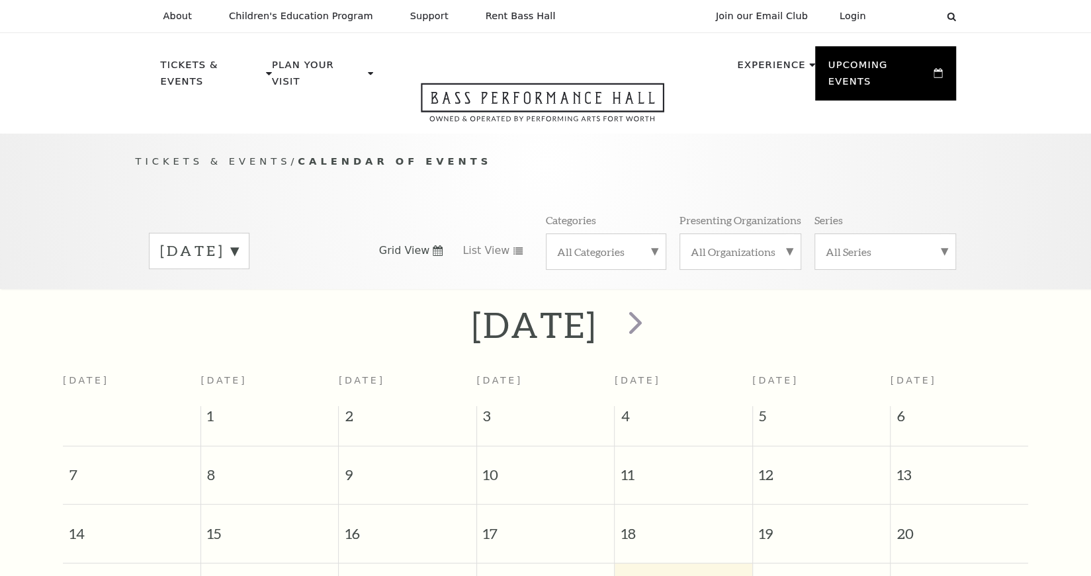
click at [375, 155] on span "Calendar of Events" at bounding box center [395, 160] width 194 height 11
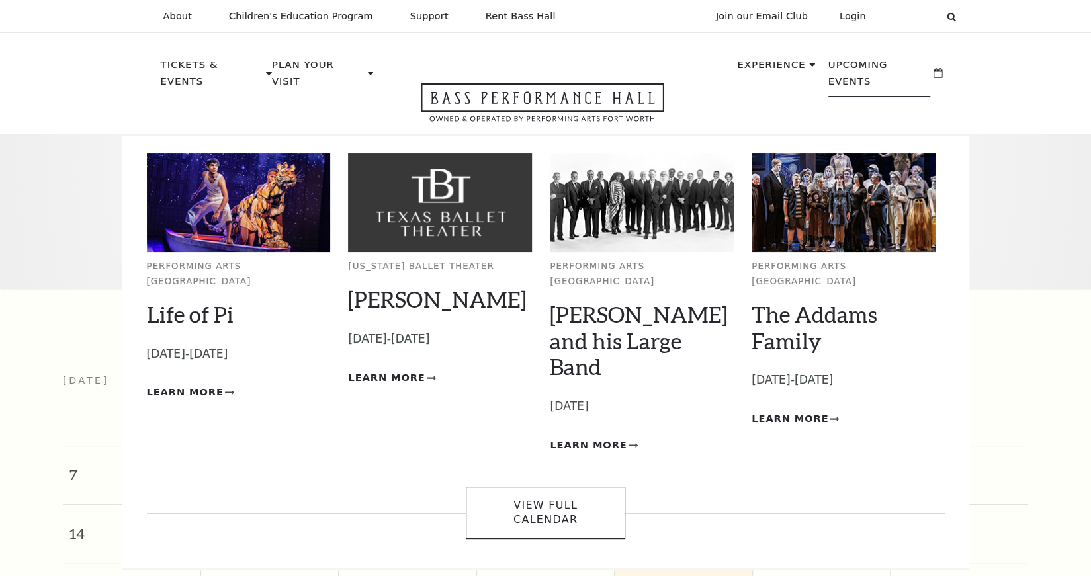
click at [867, 59] on p "Upcoming Events" at bounding box center [879, 77] width 103 height 40
click at [597, 301] on link "[PERSON_NAME] and his Large Band" at bounding box center [639, 340] width 178 height 79
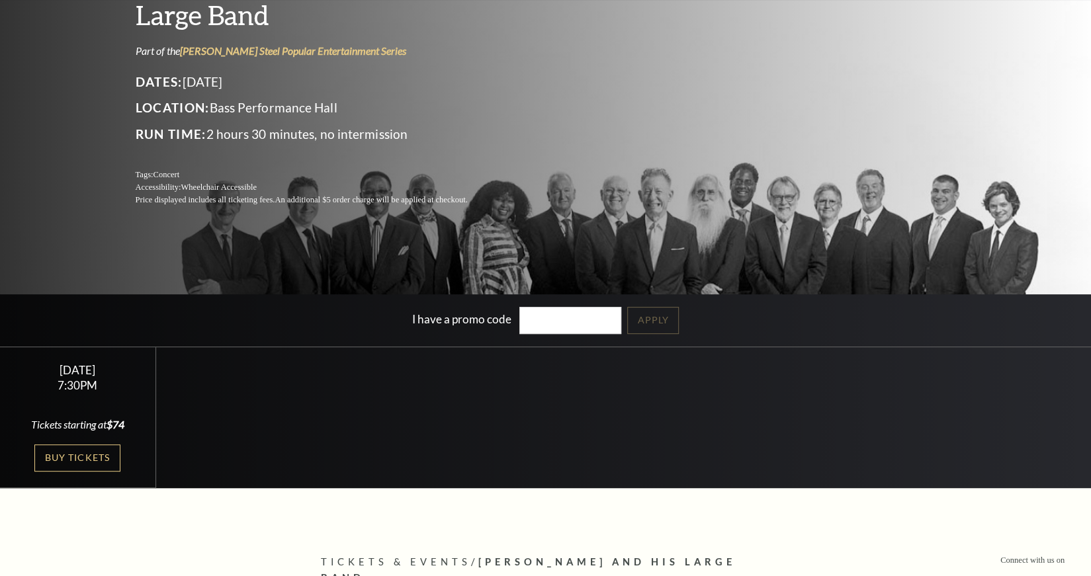
scroll to position [165, 0]
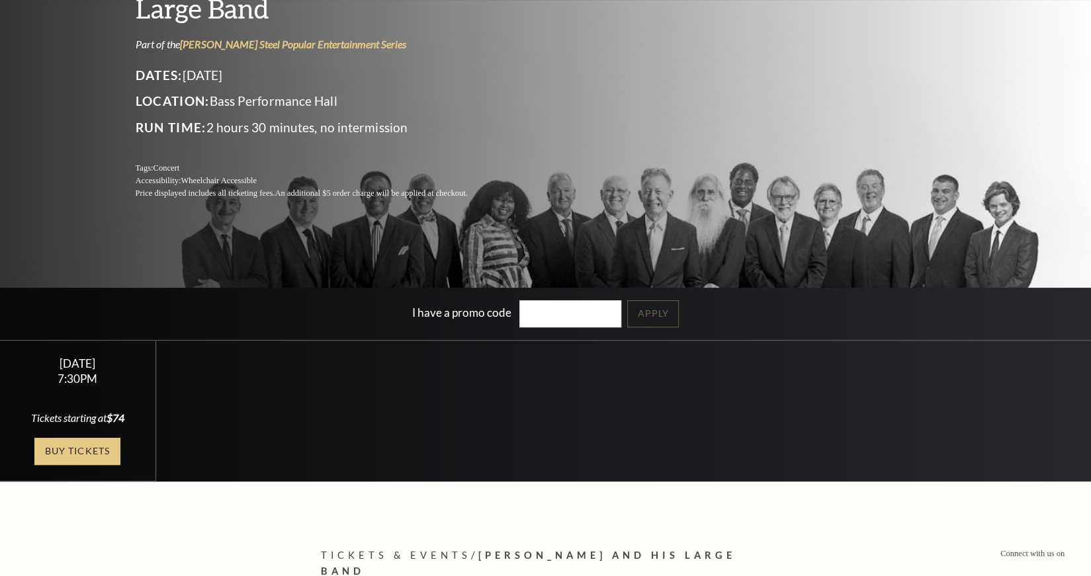
click at [107, 454] on link "Buy Tickets" at bounding box center [77, 451] width 86 height 27
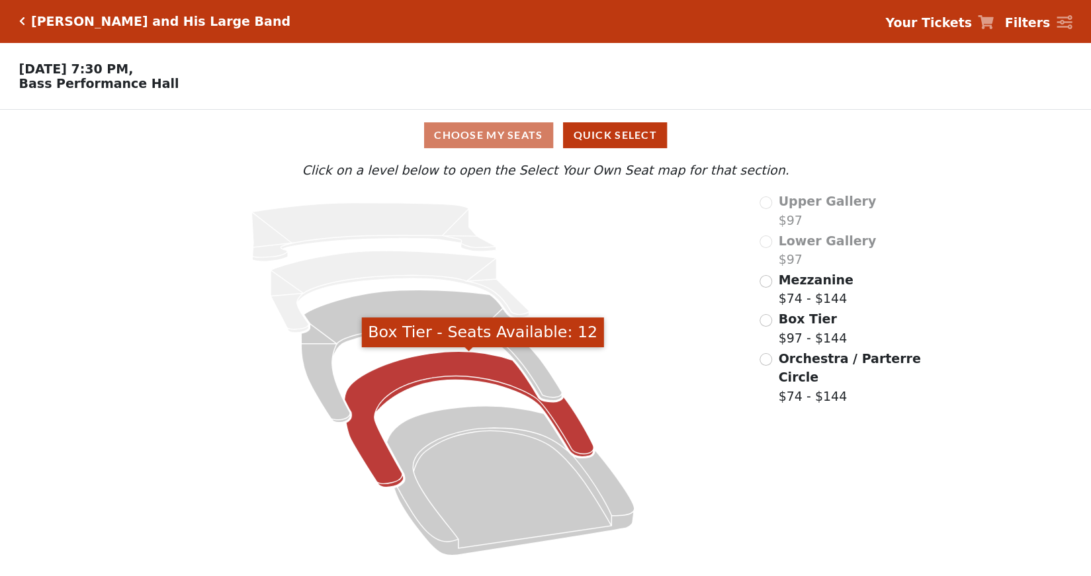
click at [486, 371] on icon "Box Tier - Seats Available: 12" at bounding box center [469, 419] width 249 height 136
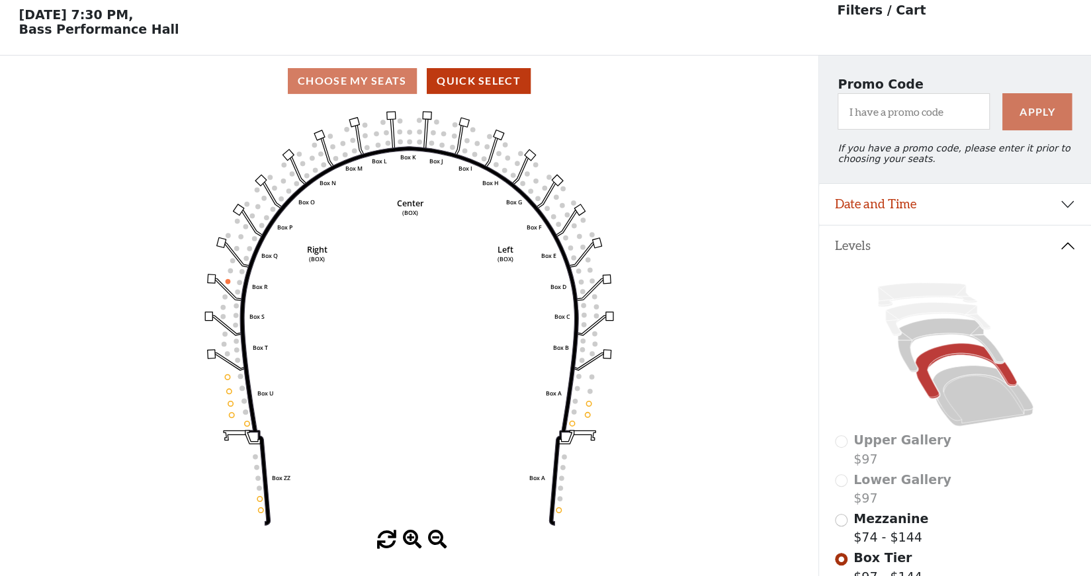
scroll to position [61, 0]
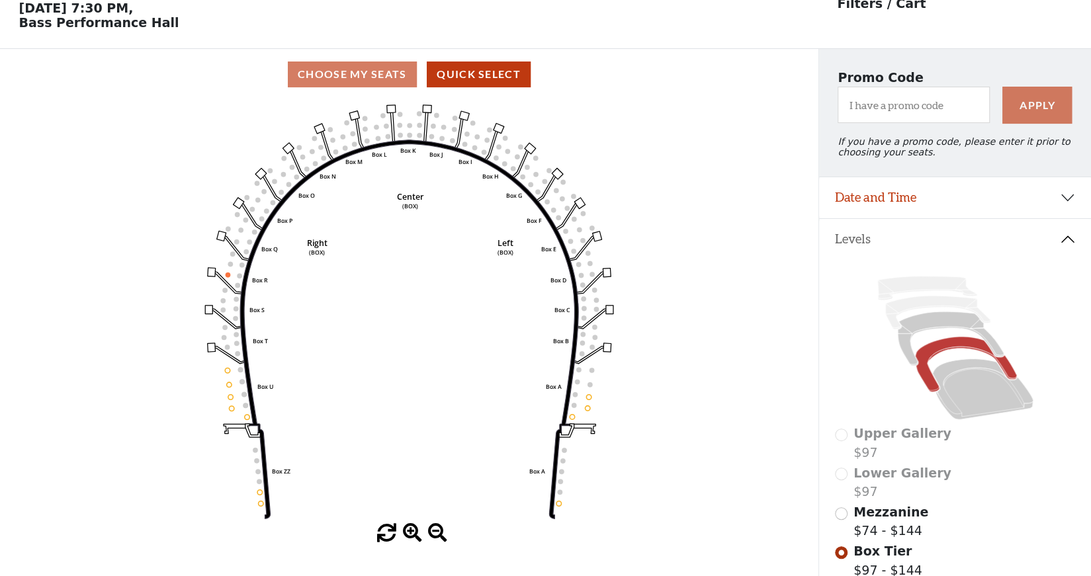
click at [929, 332] on icon at bounding box center [955, 348] width 241 height 152
click at [929, 323] on icon at bounding box center [950, 339] width 106 height 54
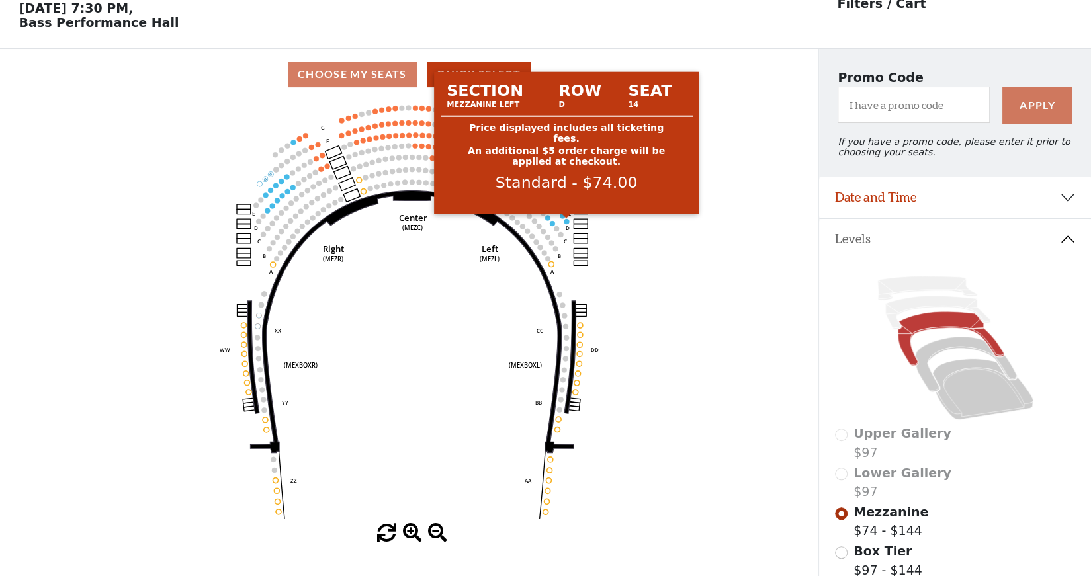
click at [568, 222] on circle at bounding box center [566, 221] width 5 height 5
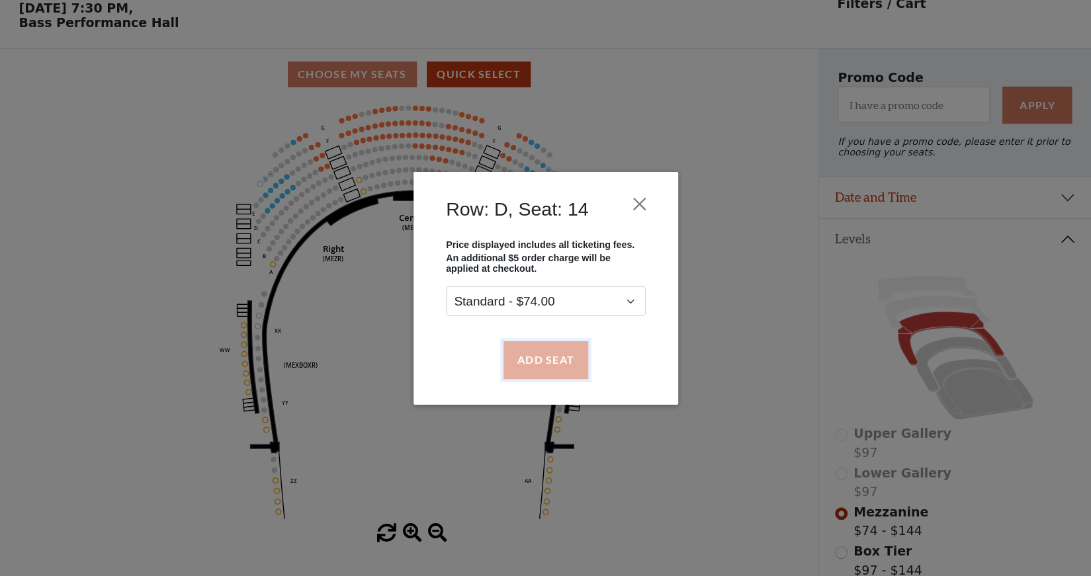
click at [562, 349] on button "Add Seat" at bounding box center [545, 359] width 85 height 37
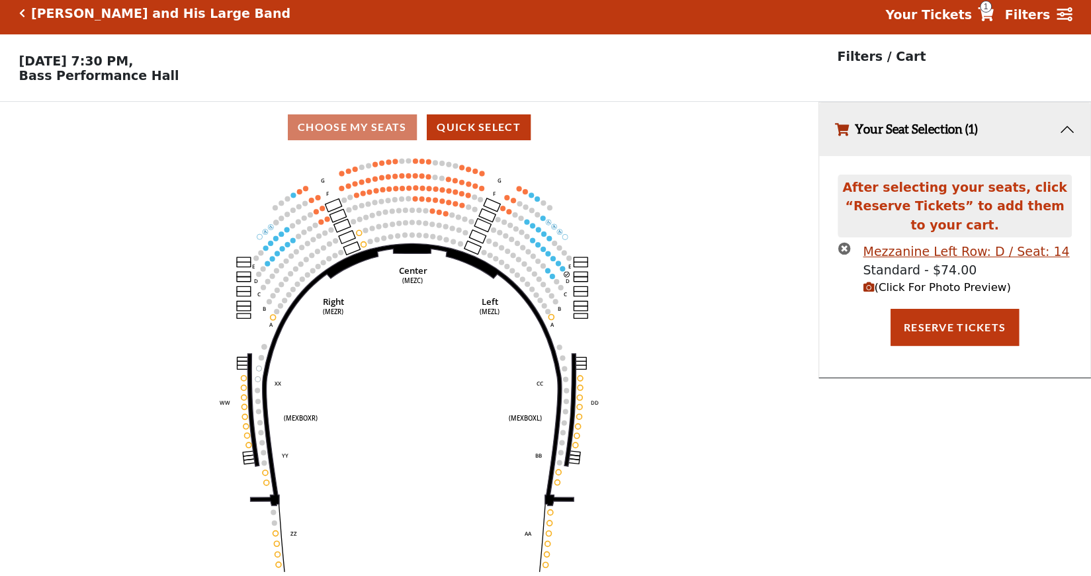
scroll to position [0, 0]
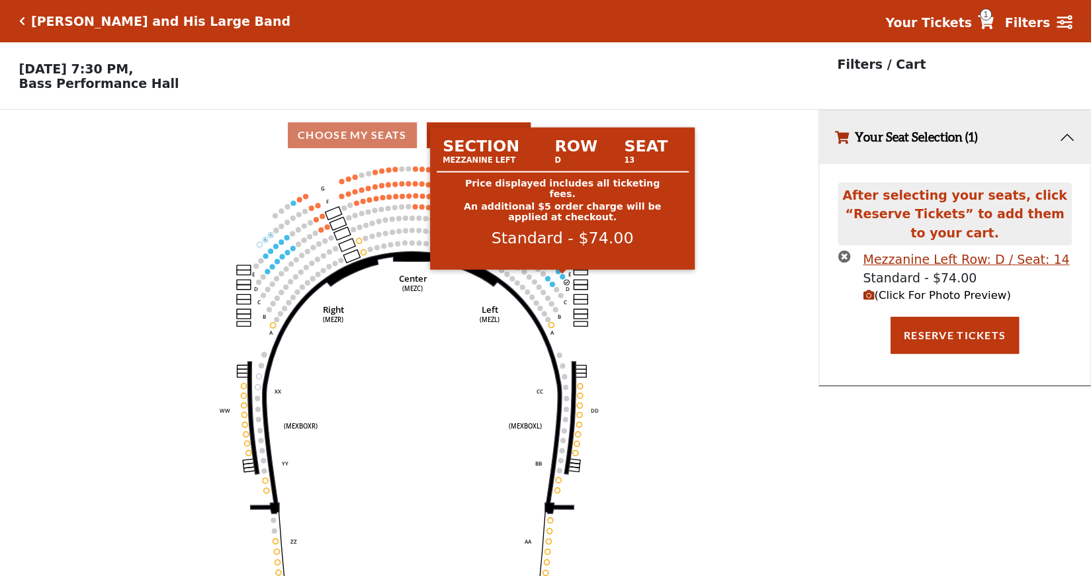
click at [561, 277] on circle at bounding box center [562, 276] width 5 height 5
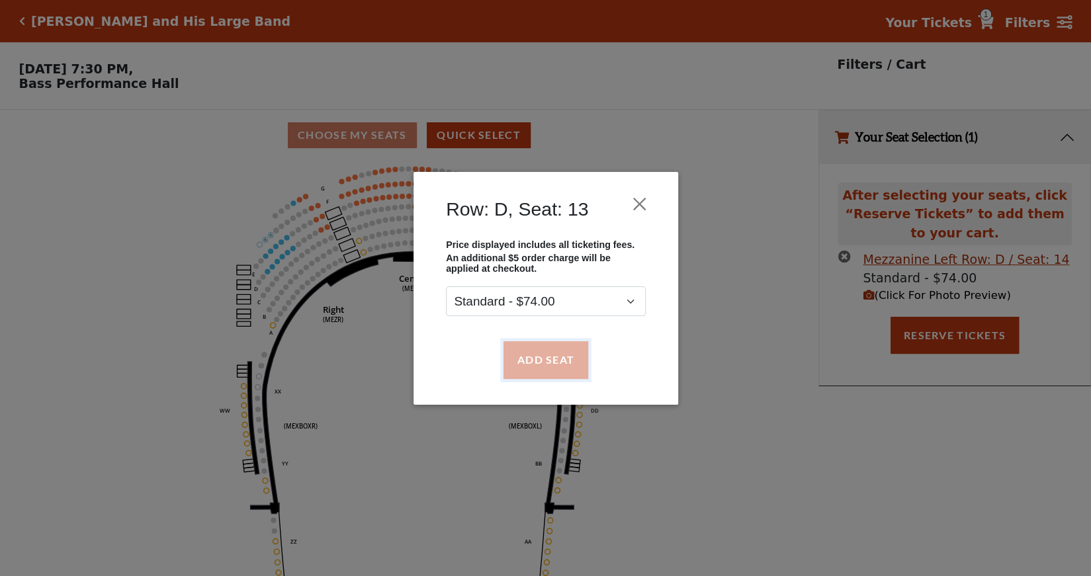
click at [556, 351] on button "Add Seat" at bounding box center [545, 359] width 85 height 37
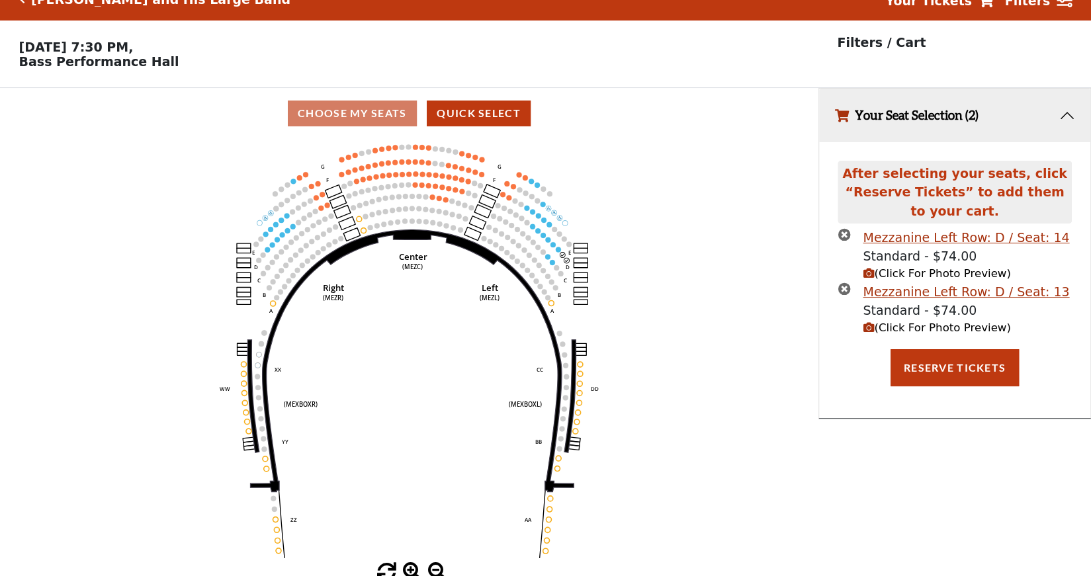
scroll to position [24, 0]
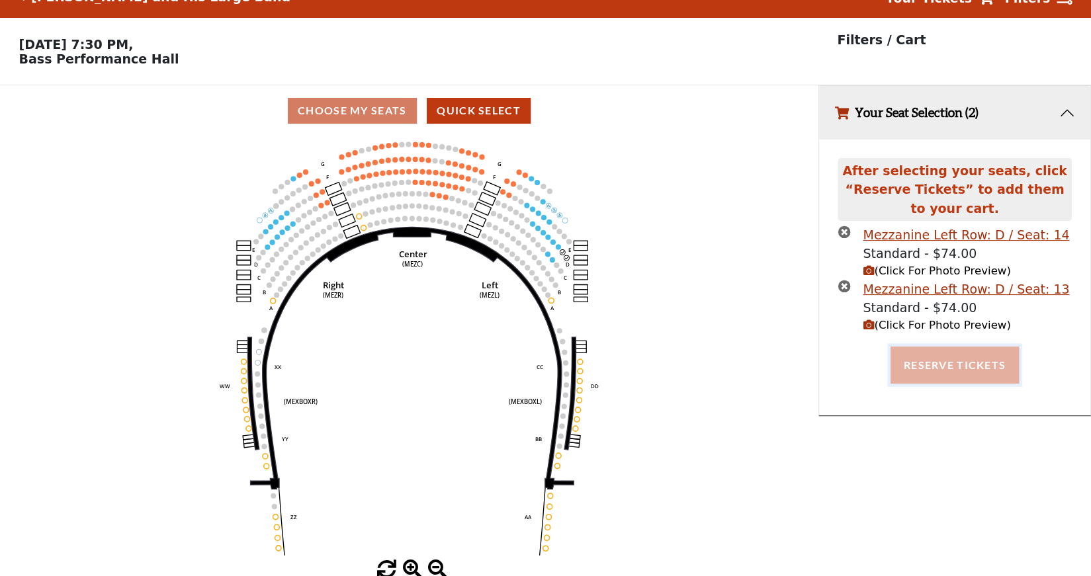
click at [948, 357] on button "Reserve Tickets" at bounding box center [955, 365] width 128 height 37
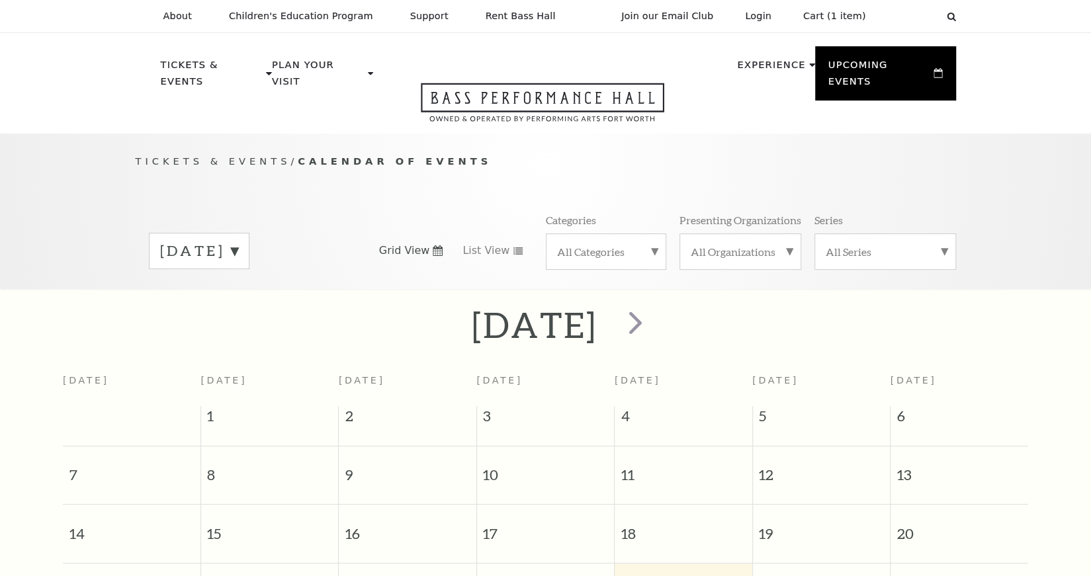
click at [238, 241] on label "[DATE]" at bounding box center [199, 251] width 78 height 21
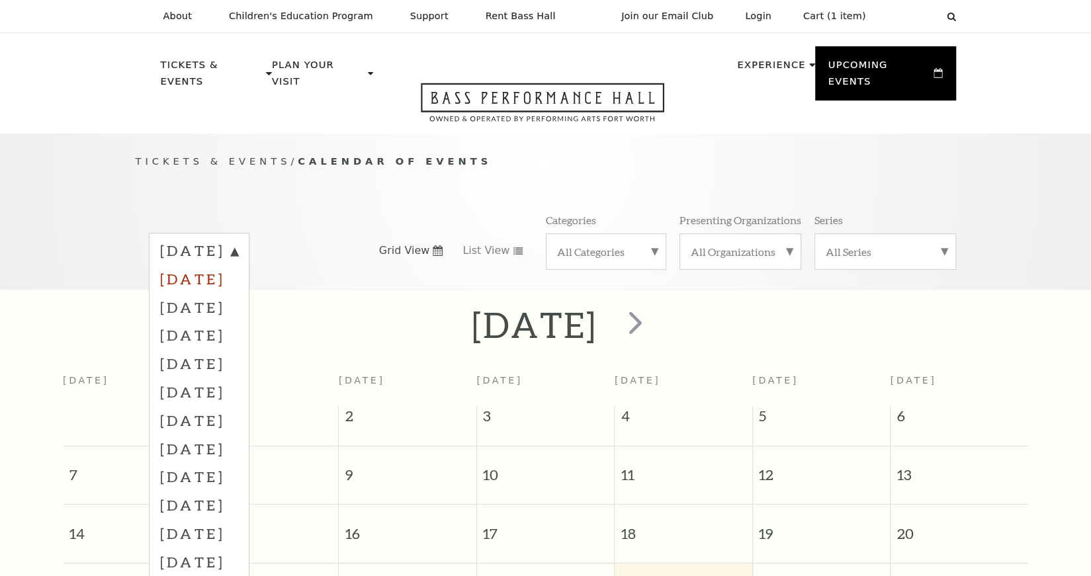
click at [238, 265] on label "[DATE]" at bounding box center [199, 279] width 78 height 28
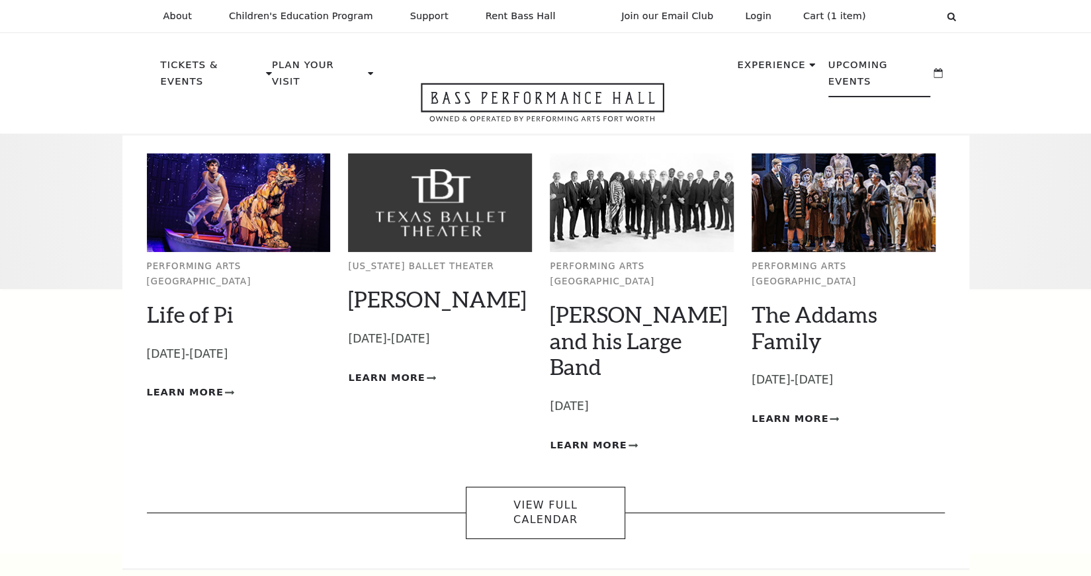
click at [847, 67] on p "Upcoming Events" at bounding box center [879, 77] width 103 height 40
click at [593, 212] on img at bounding box center [642, 203] width 184 height 99
click at [611, 301] on link "[PERSON_NAME] and his Large Band" at bounding box center [639, 340] width 178 height 79
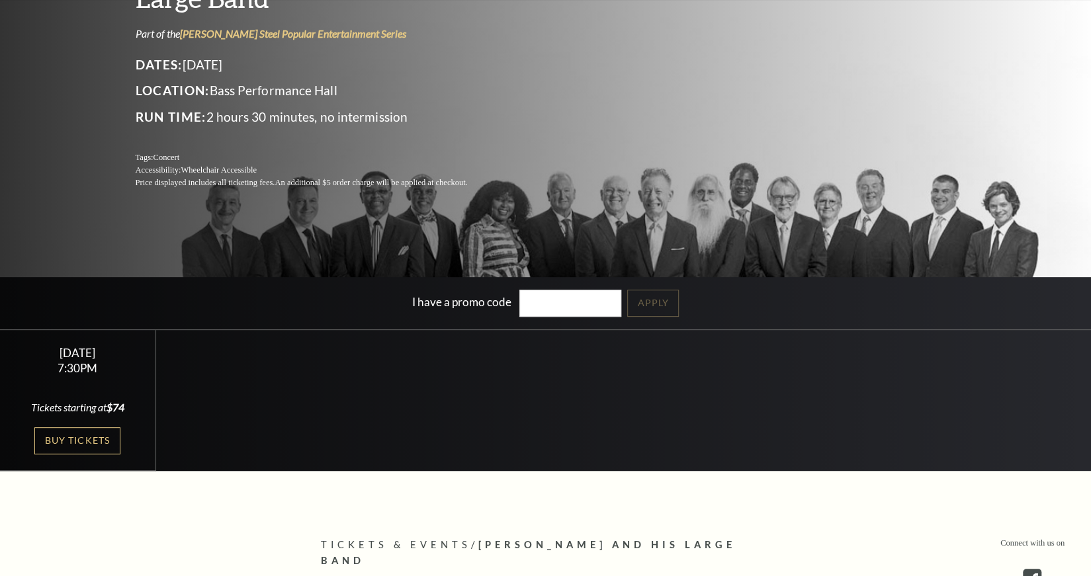
scroll to position [176, 0]
